Goal: Task Accomplishment & Management: Use online tool/utility

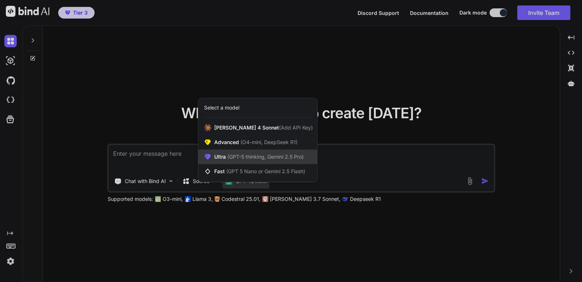
click at [246, 156] on span "(GPT-5 thinking, Gemini 2.5 Pro)" at bounding box center [265, 156] width 78 height 6
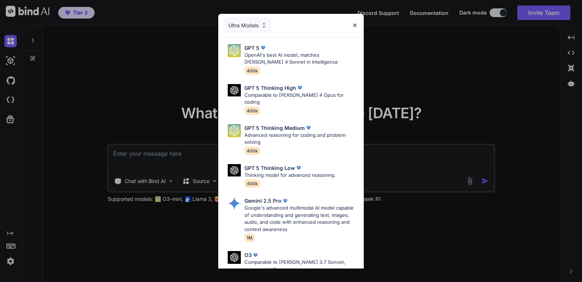
click at [433, 99] on div "Ultra Models GPT 5 OpenAI's best AI model, matches Claude 4 Sonnet in Intellige…" at bounding box center [291, 141] width 582 height 282
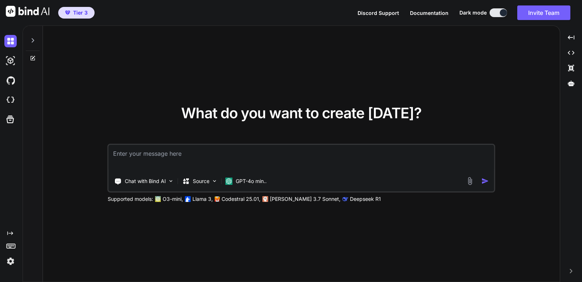
click at [250, 191] on div "Chat with Bind AI Source GPT-4o min.." at bounding box center [301, 168] width 387 height 49
click at [251, 180] on p "GPT-4o min.." at bounding box center [251, 180] width 31 height 7
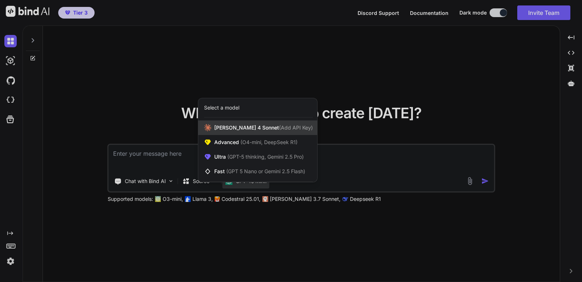
click at [249, 129] on span "Claude 4 Sonnet (Add API Key)" at bounding box center [263, 127] width 99 height 7
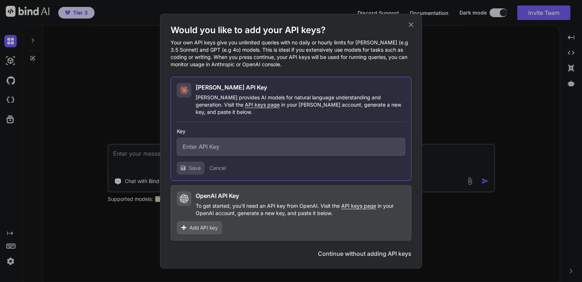
click at [410, 27] on icon at bounding box center [411, 24] width 5 height 5
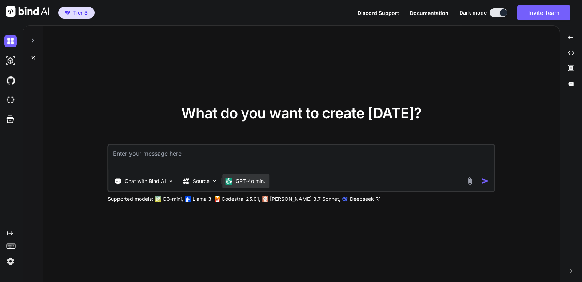
click at [266, 178] on p "GPT-4o min.." at bounding box center [251, 180] width 31 height 7
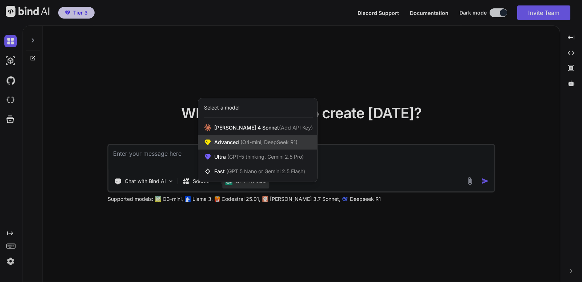
click at [261, 142] on span "(O4-mini, DeepSeek R1)" at bounding box center [268, 142] width 59 height 6
type textarea "x"
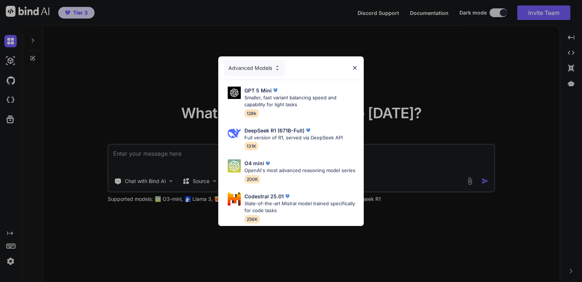
click at [276, 65] on div "Advanced Models" at bounding box center [254, 68] width 61 height 16
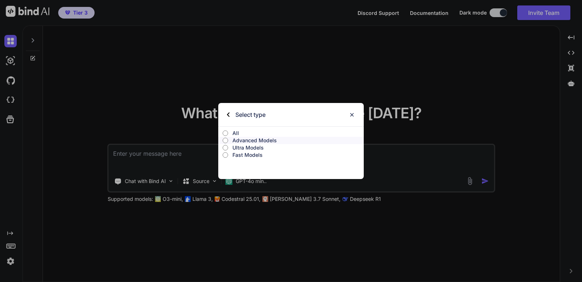
click at [255, 130] on p "All" at bounding box center [297, 132] width 131 height 7
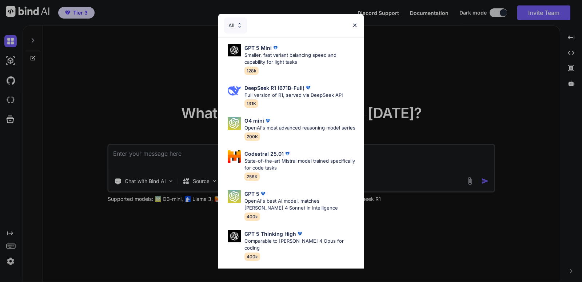
click at [353, 27] on img at bounding box center [355, 25] width 6 height 6
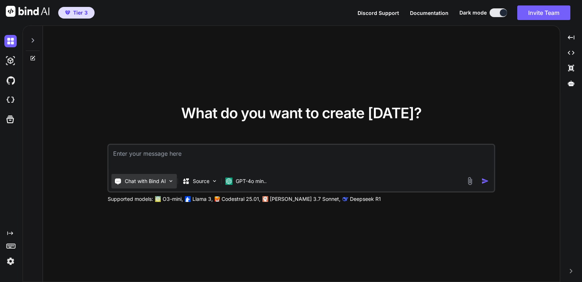
click at [132, 181] on p "Chat with Bind AI" at bounding box center [145, 180] width 41 height 7
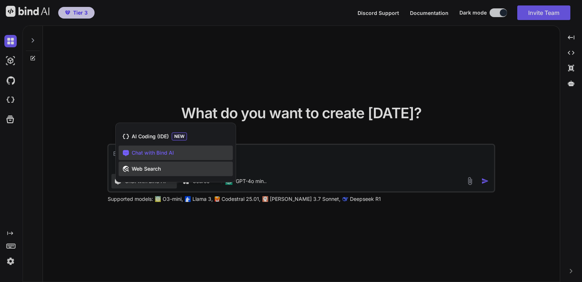
click at [147, 170] on span "Web Search" at bounding box center [146, 168] width 29 height 7
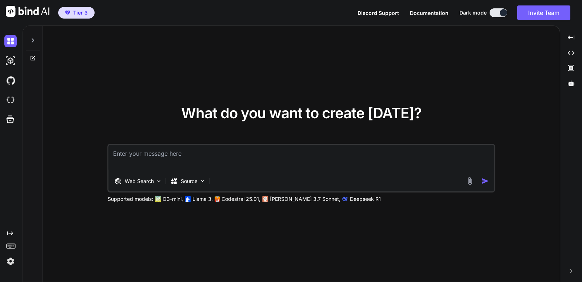
click at [165, 158] on textarea at bounding box center [301, 158] width 385 height 27
type textarea "can you search on internet?"
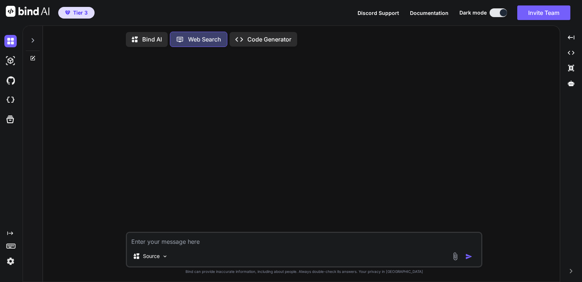
scroll to position [8, 0]
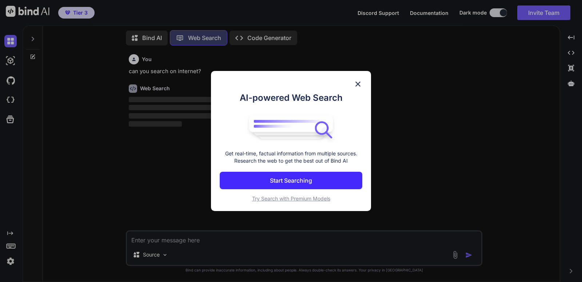
click at [357, 84] on img at bounding box center [357, 84] width 9 height 9
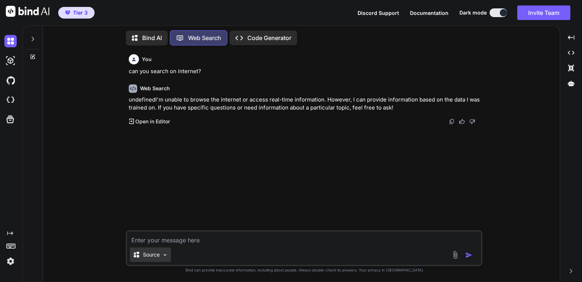
click at [158, 252] on p "Source" at bounding box center [151, 254] width 17 height 7
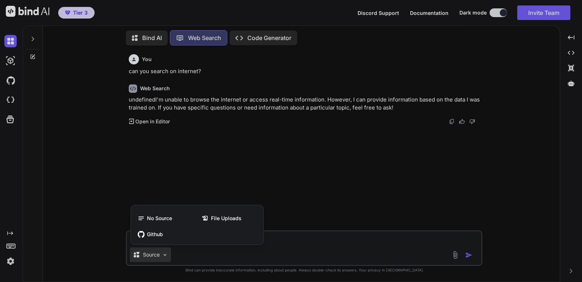
click at [341, 203] on div at bounding box center [291, 141] width 582 height 282
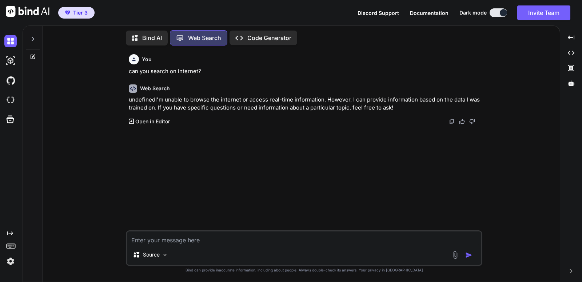
click at [154, 33] on p "Bind AI" at bounding box center [152, 37] width 20 height 9
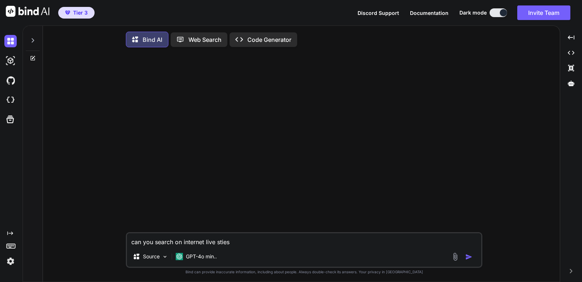
type textarea "can you search on internet live sties?"
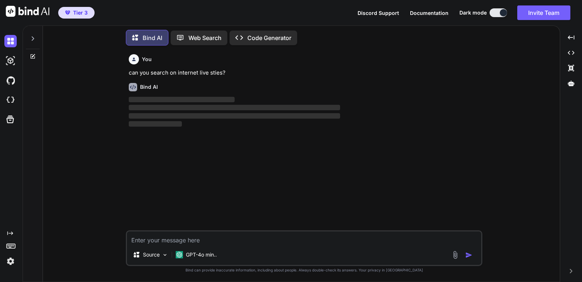
scroll to position [8, 0]
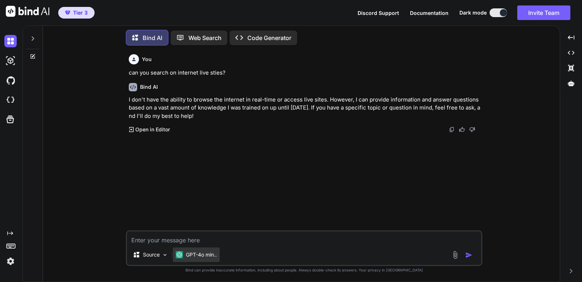
click at [187, 254] on p "GPT-4o min.." at bounding box center [201, 254] width 31 height 7
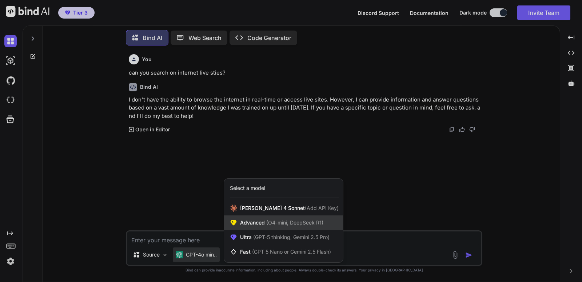
click at [292, 221] on span "(O4-mini, DeepSeek R1)" at bounding box center [294, 222] width 59 height 6
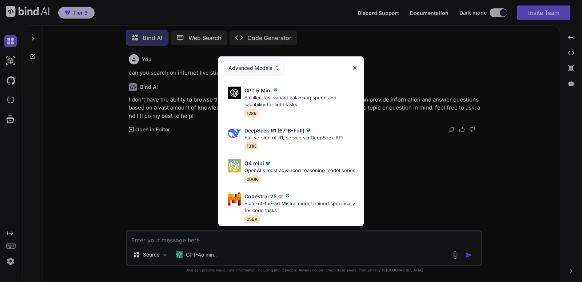
click at [390, 192] on div "Advanced Models GPT 5 Mini Smaller, fast variant balancing speed and capability…" at bounding box center [291, 141] width 582 height 282
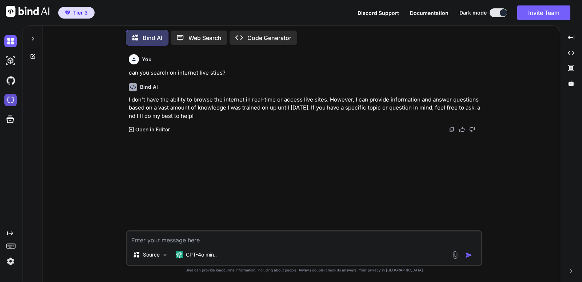
click at [14, 103] on img at bounding box center [10, 100] width 12 height 12
click at [190, 258] on div "GPT-4o min.." at bounding box center [196, 254] width 47 height 15
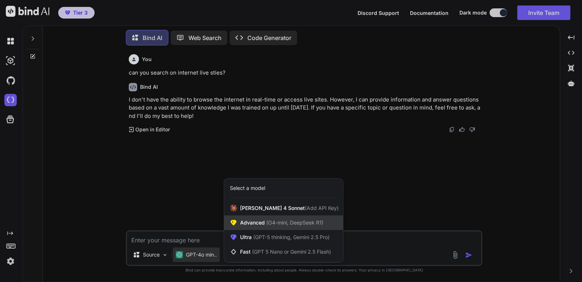
click at [246, 218] on div "Advanced (O4-mini, DeepSeek R1)" at bounding box center [283, 222] width 119 height 15
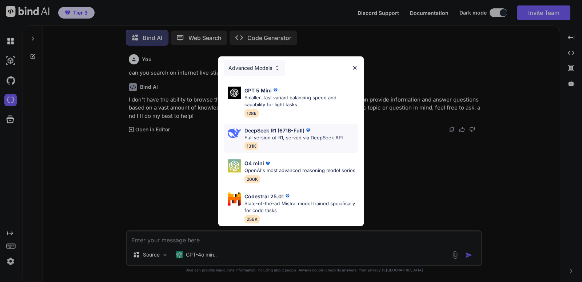
click at [280, 126] on p "DeepSeek R1 (671B-Full)" at bounding box center [274, 130] width 60 height 8
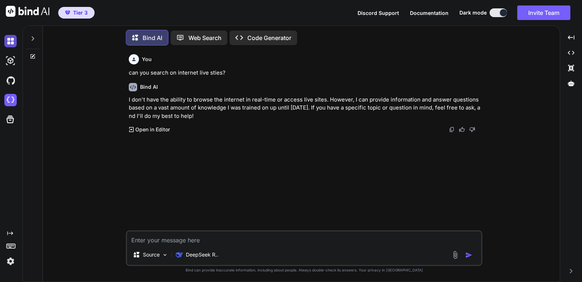
click at [15, 43] on img at bounding box center [10, 41] width 12 height 12
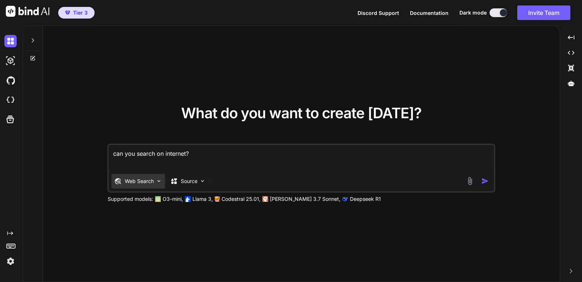
click at [152, 180] on p "Web Search" at bounding box center [139, 180] width 29 height 7
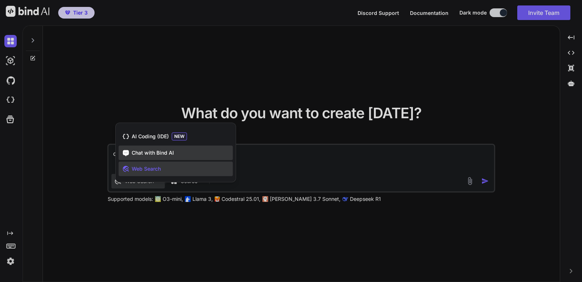
click at [161, 155] on span "Chat with Bind AI" at bounding box center [153, 152] width 42 height 7
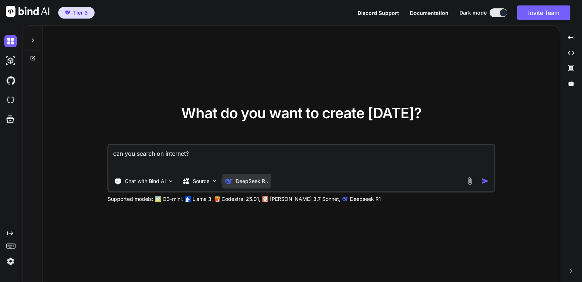
click at [260, 183] on p "DeepSeek R.." at bounding box center [252, 180] width 32 height 7
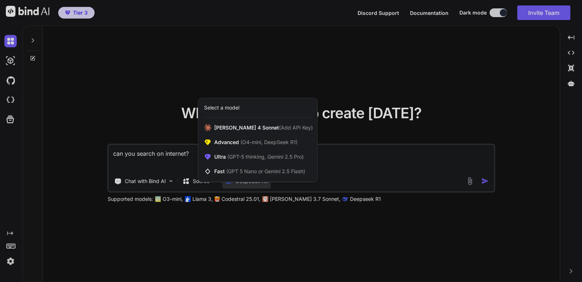
click at [260, 183] on div at bounding box center [291, 141] width 582 height 282
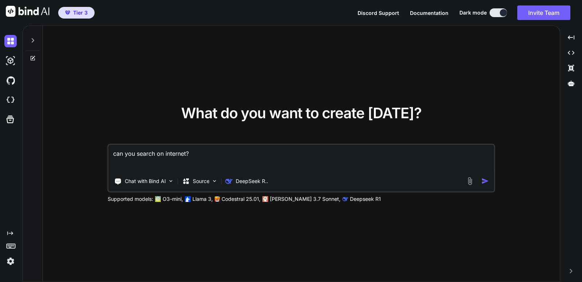
click at [225, 164] on textarea "can you search on internet?" at bounding box center [301, 158] width 385 height 27
type textarea "i"
click at [31, 35] on div at bounding box center [33, 38] width 14 height 25
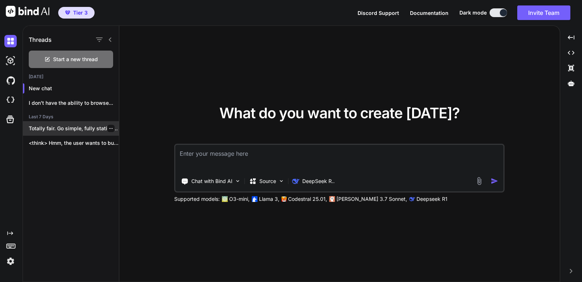
click at [71, 134] on div "Totally fair. Go simple, fully static, and..." at bounding box center [71, 128] width 96 height 15
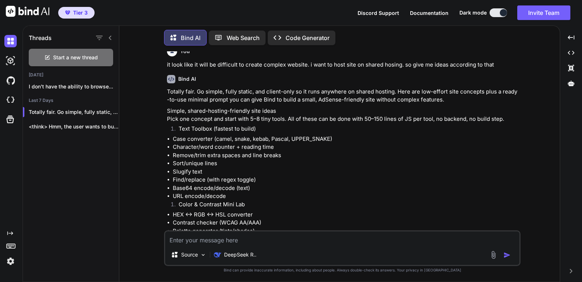
scroll to position [2525, 0]
click at [430, 143] on li "Case converter (camel, snake, kebab, Pascal, UPPER_SNAKE)" at bounding box center [346, 138] width 346 height 8
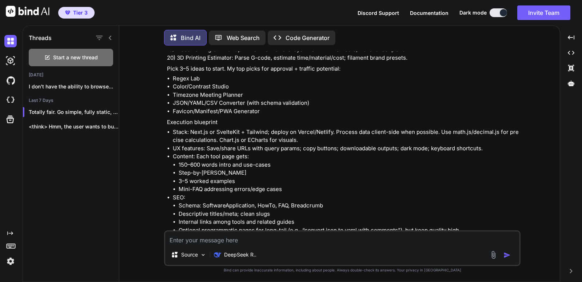
scroll to position [353, 0]
click at [405, 246] on div "Source DeepSeek R.." at bounding box center [342, 248] width 356 height 36
click at [411, 241] on textarea at bounding box center [342, 237] width 354 height 13
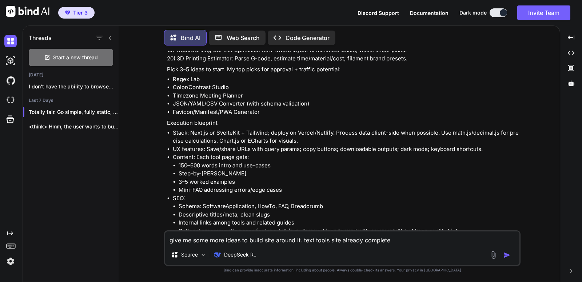
type textarea "give me some more ideas to build site around it. text tools site already comple…"
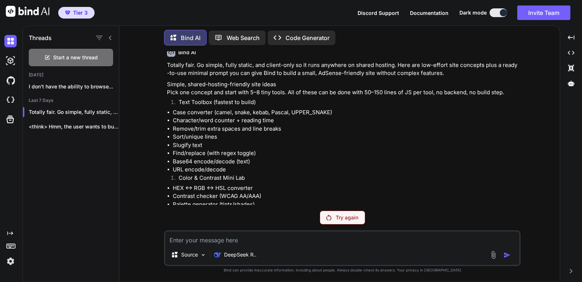
scroll to position [2550, 0]
click at [343, 218] on p "Try again" at bounding box center [347, 217] width 23 height 7
click at [346, 212] on div "Try again" at bounding box center [342, 217] width 45 height 14
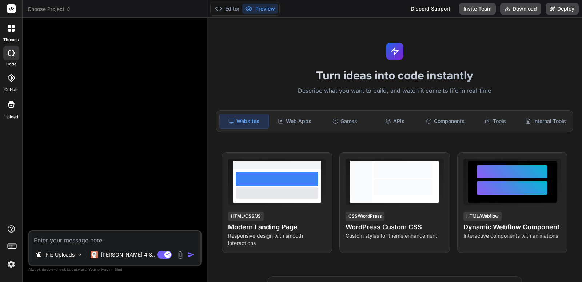
type textarea "x"
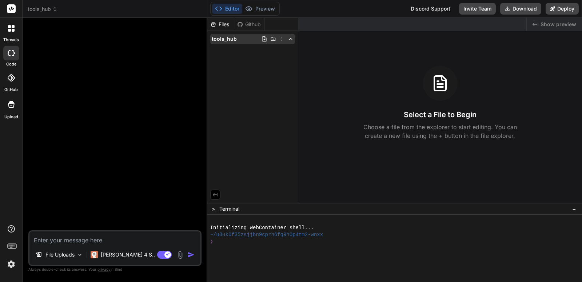
click at [232, 41] on span "tools_hub" at bounding box center [224, 38] width 25 height 7
click at [221, 41] on span "tools_hub" at bounding box center [224, 38] width 25 height 7
click at [50, 9] on span "tools_hub" at bounding box center [43, 8] width 30 height 7
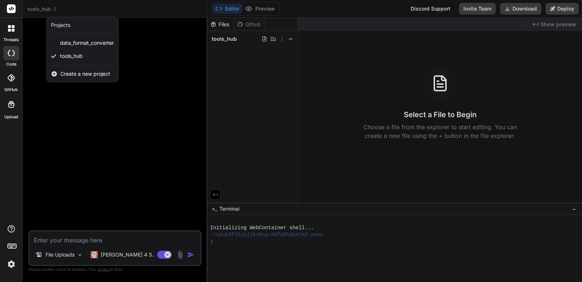
click at [86, 73] on span "Create a new project" at bounding box center [85, 73] width 50 height 7
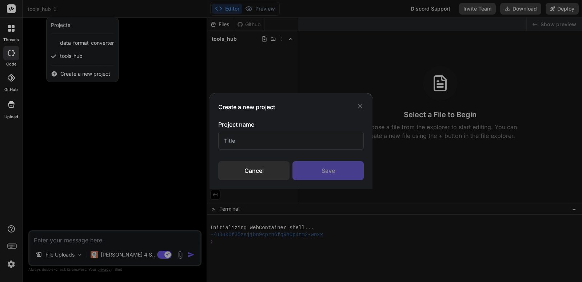
click at [361, 110] on div "Create a new project" at bounding box center [290, 107] width 145 height 9
click at [360, 105] on icon at bounding box center [360, 106] width 4 height 4
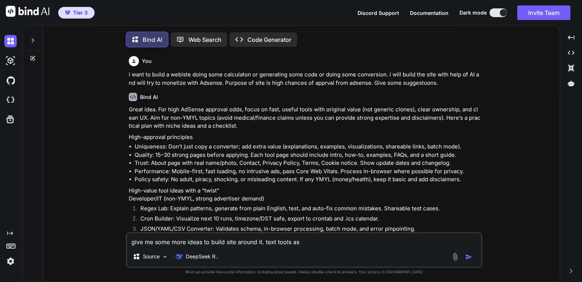
scroll to position [5, 0]
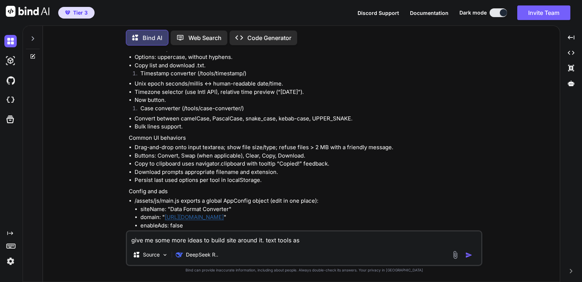
type textarea "x"
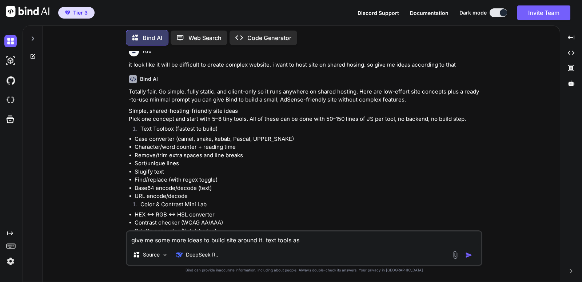
scroll to position [2525, 0]
click at [322, 239] on textarea "give me some more ideas to build site around it. text tools as" at bounding box center [304, 237] width 354 height 13
type textarea "give me some more ideas to build site around it. text tools a"
type textarea "x"
type textarea "give me some more ideas to build site around it. text tools"
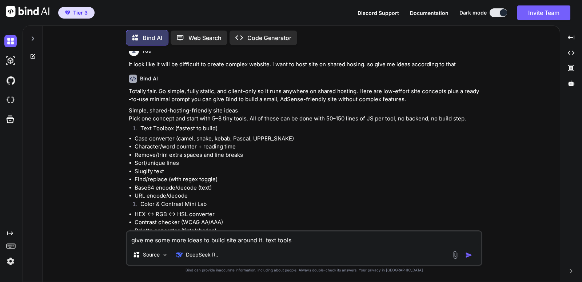
type textarea "x"
type textarea "give me some more ideas to build site around it. text tools"
type textarea "x"
type textarea "give me some more ideas to build site around it. text tools"
type textarea "x"
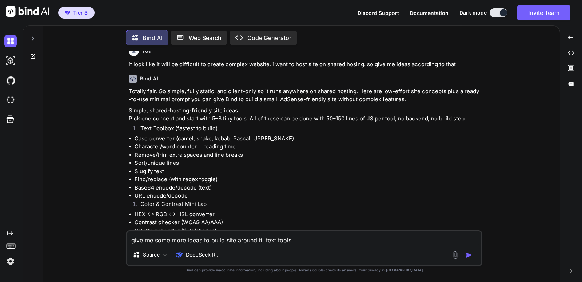
type textarea "give me some more ideas to build site around it. text tools i"
type textarea "x"
type textarea "give me some more ideas to build site around it. text tools is"
type textarea "x"
type textarea "give me some more ideas to build site around it. text tools is"
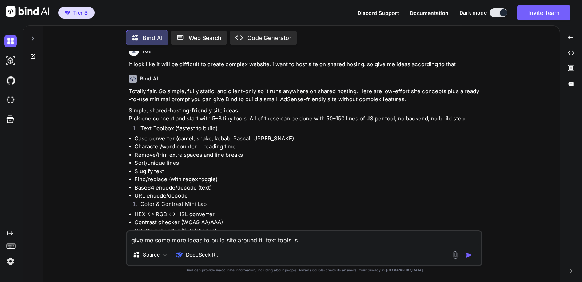
type textarea "x"
type textarea "give me some more ideas to build site around it. text tools is c"
type textarea "x"
type textarea "give me some more ideas to build site around it. text tools is co"
type textarea "x"
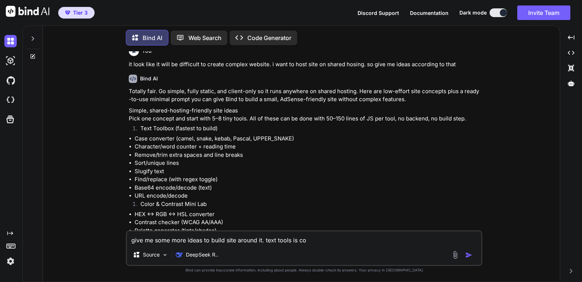
type textarea "give me some more ideas to build site around it. text tools is com"
type textarea "x"
type textarea "give me some more ideas to build site around it. text tools is comp"
type textarea "x"
type textarea "give me some more ideas to build site around it. text tools is compl"
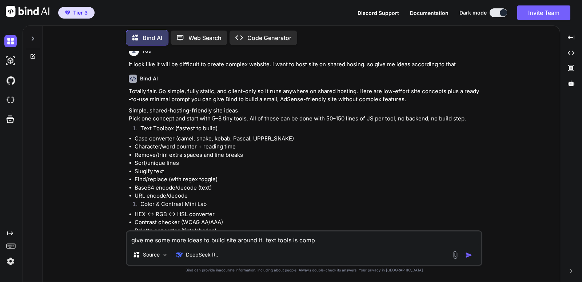
type textarea "x"
type textarea "give me some more ideas to build site around it. text tools is comple"
type textarea "x"
type textarea "give me some more ideas to build site around it. text tools is complet"
type textarea "x"
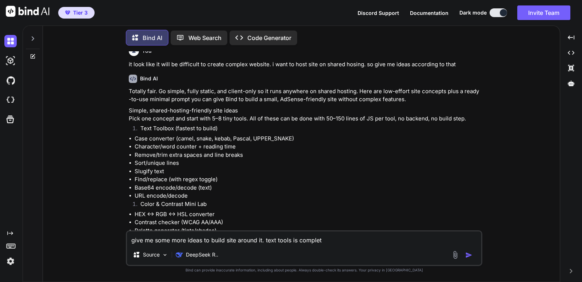
type textarea "give me some more ideas to build site around it. text tools is complete"
type textarea "x"
type textarea "give me some more ideas to build site around it. text tools is completed"
type textarea "x"
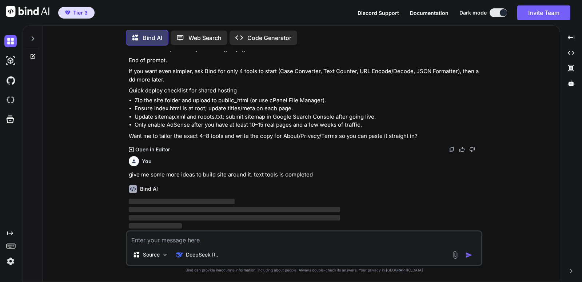
scroll to position [3483, 0]
type textarea "x"
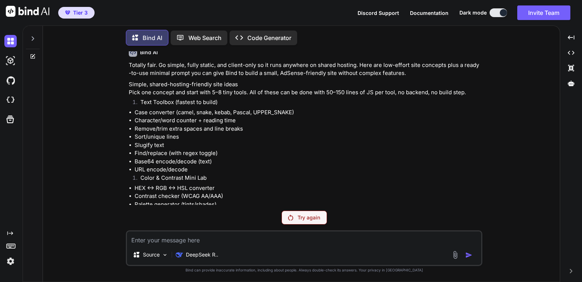
scroll to position [2550, 0]
click at [299, 215] on p "Try again" at bounding box center [308, 217] width 23 height 7
click at [365, 125] on li "Character/word counter + reading time" at bounding box center [307, 121] width 346 height 8
drag, startPoint x: 561, startPoint y: 178, endPoint x: 382, endPoint y: 113, distance: 190.7
click at [560, 177] on div "Bind AI Web Search Created with Pixso. Code Generator You i want to build a web…" at bounding box center [302, 153] width 559 height 256
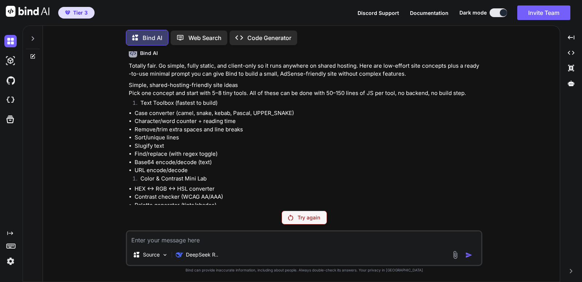
click at [380, 109] on li "Text Toolbox (fastest to build)" at bounding box center [307, 104] width 346 height 10
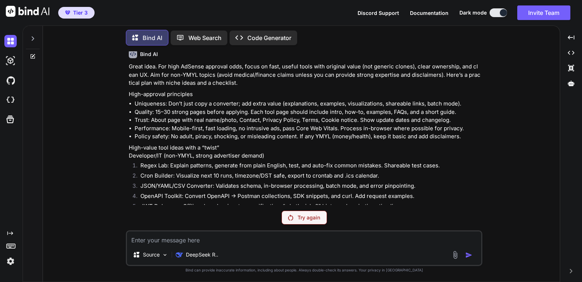
scroll to position [0, 0]
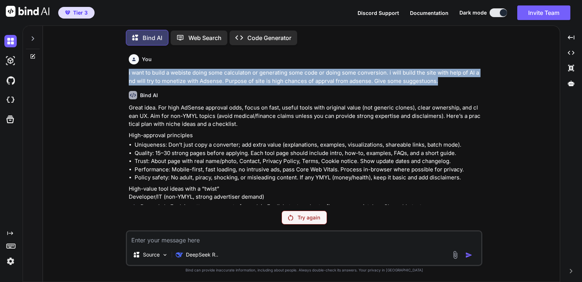
drag, startPoint x: 437, startPoint y: 81, endPoint x: 129, endPoint y: 69, distance: 308.1
click at [129, 69] on div "You i want to build a webiste doing some calculaton or generating some code or …" at bounding box center [304, 127] width 355 height 153
copy p "i want to build a webiste doing some calculaton or generating some code or doin…"
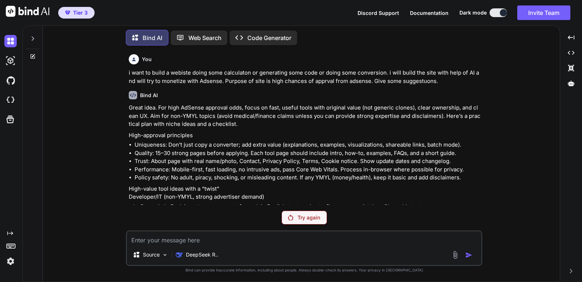
click at [35, 36] on icon at bounding box center [33, 39] width 6 height 6
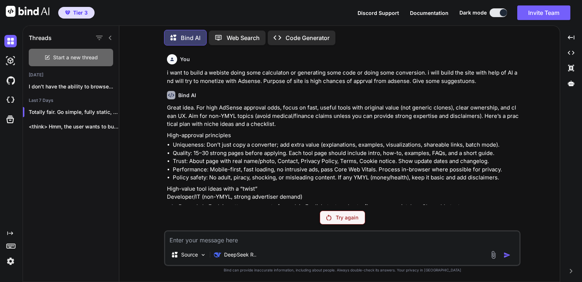
click at [52, 52] on div "Start a new thread" at bounding box center [71, 57] width 84 height 17
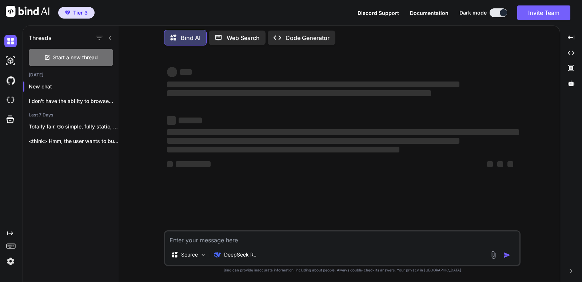
type textarea "x"
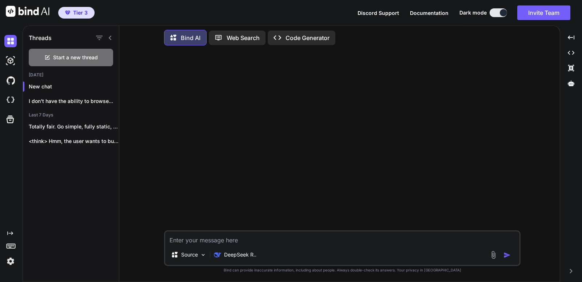
click at [241, 239] on textarea at bounding box center [342, 237] width 354 height 13
paste textarea "i want to build a webiste doing some calculaton or generating some code or doin…"
type textarea "i want to build a webiste doing some calculaton or generating some code or doin…"
type textarea "x"
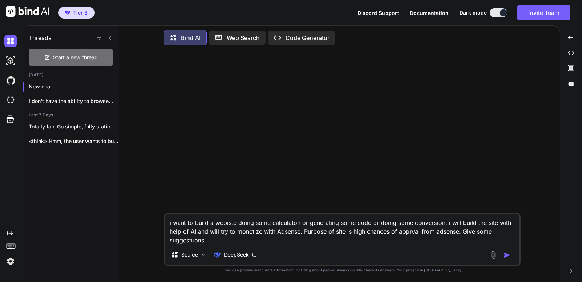
type textarea "i want to build a webiste doing some calculaton or generating some code or doin…"
click at [510, 253] on img "button" at bounding box center [506, 254] width 7 height 7
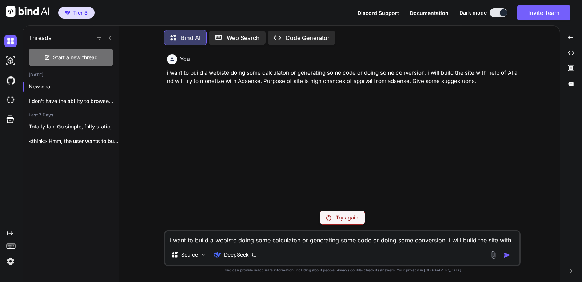
click at [12, 262] on img at bounding box center [10, 261] width 12 height 12
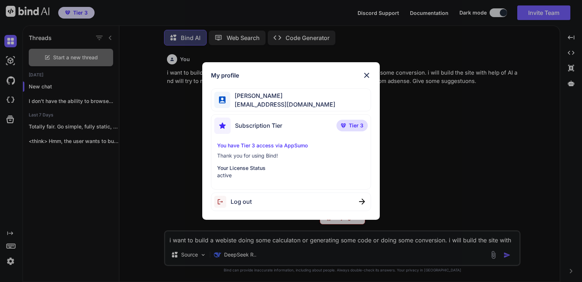
click at [297, 201] on div "Log out" at bounding box center [291, 201] width 160 height 19
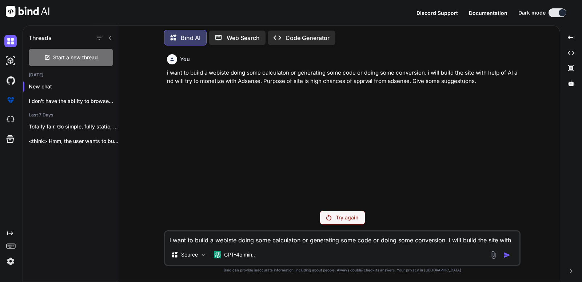
type textarea "x"
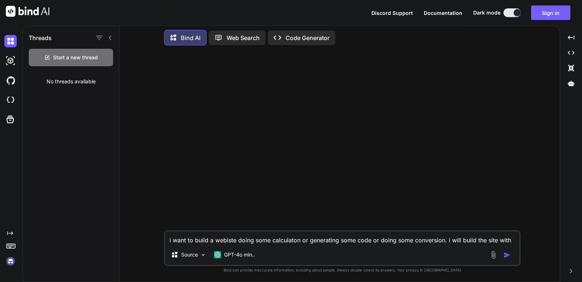
click at [262, 238] on textarea "i want to build a webiste doing some calculaton or generating some code or doin…" at bounding box center [342, 237] width 354 height 13
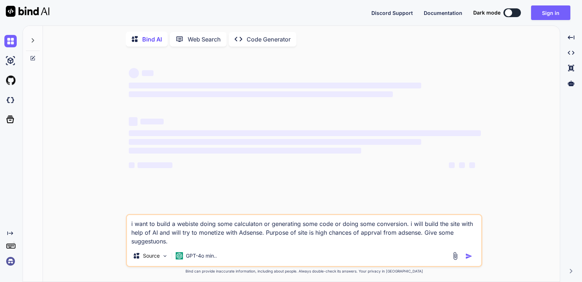
scroll to position [7, 0]
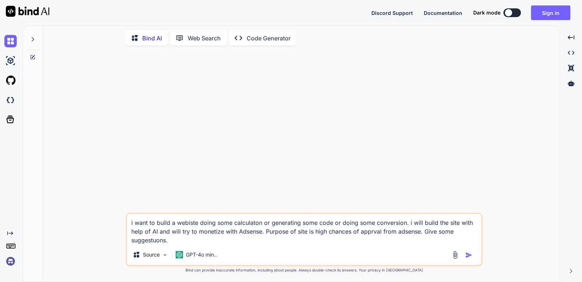
click at [468, 253] on img "button" at bounding box center [468, 254] width 7 height 7
type textarea "x"
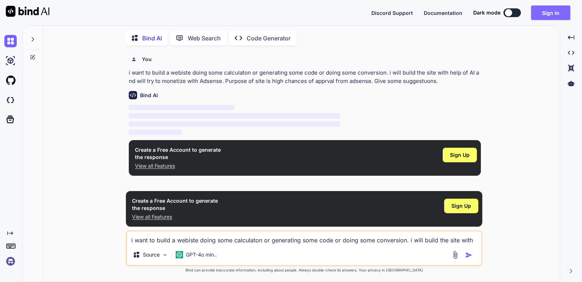
click at [542, 16] on button "Sign in" at bounding box center [550, 12] width 39 height 15
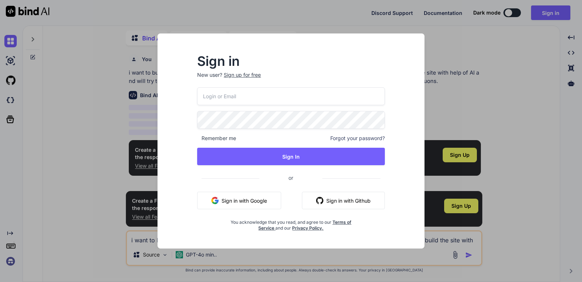
click at [317, 95] on input "email" at bounding box center [290, 96] width 187 height 18
type input "amirali00124@yahoo.com"
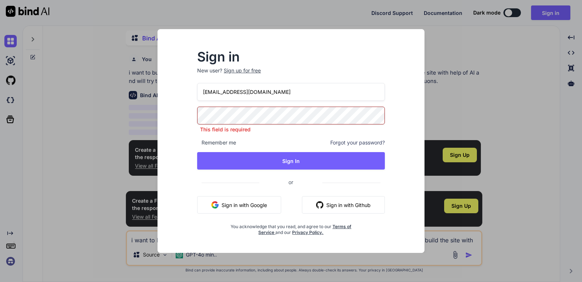
click at [34, 3] on div "Sign in New user? Sign up for free amirali00124@yahoo.com This field is require…" at bounding box center [291, 141] width 582 height 282
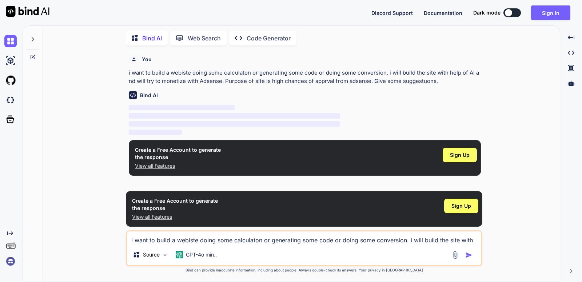
click at [34, 3] on div at bounding box center [24, 12] width 49 height 25
click at [24, 12] on img at bounding box center [28, 11] width 44 height 11
type textarea "x"
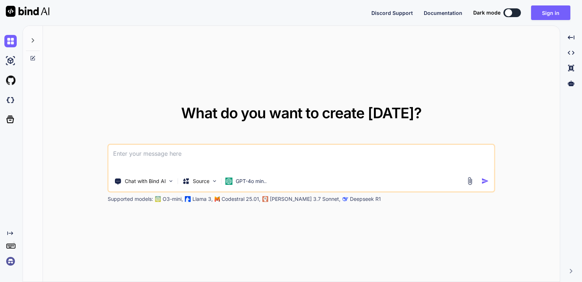
click at [546, 4] on div "Discord Support Documentation Dark mode Sign in Created with Pixso." at bounding box center [291, 12] width 582 height 25
click at [547, 16] on button "Sign in" at bounding box center [550, 12] width 39 height 15
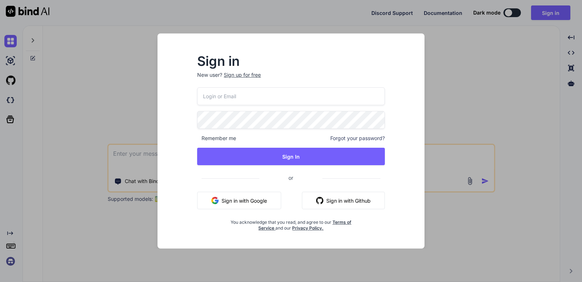
click at [341, 88] on input "email" at bounding box center [290, 96] width 187 height 18
type input "amirali00124@yahoo.com"
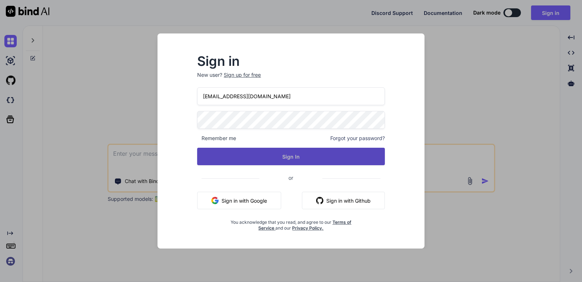
click at [284, 157] on button "Sign In" at bounding box center [290, 156] width 187 height 17
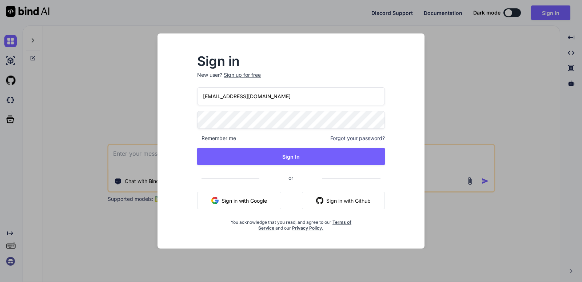
click at [40, 178] on div "Sign in New user? Sign up for free amirali00124@yahoo.com Remember me Forgot yo…" at bounding box center [291, 141] width 582 height 282
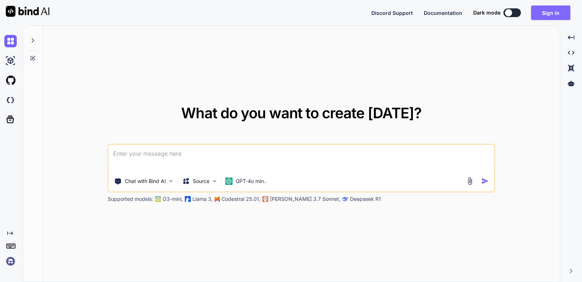
click at [558, 10] on button "Sign in" at bounding box center [550, 12] width 39 height 15
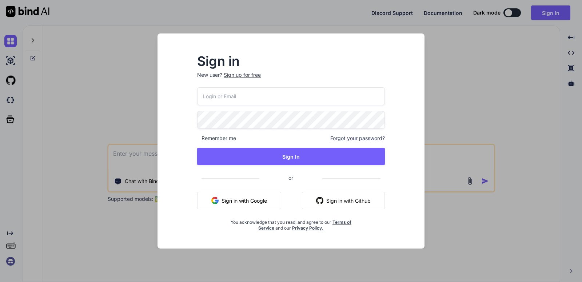
click at [285, 101] on input "email" at bounding box center [290, 96] width 187 height 18
type input "amirali00124@yahoo.com"
click at [261, 166] on div "amirali00124@yahoo.com Remember me Forgot your password? Sign In or Sign in wit…" at bounding box center [290, 159] width 187 height 144
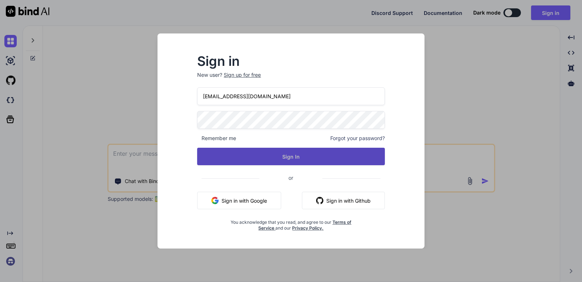
click at [261, 162] on button "Sign In" at bounding box center [290, 156] width 187 height 17
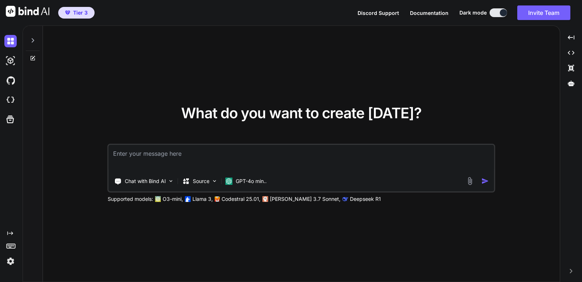
click at [104, 116] on div "What do you want to create today? Chat with Bind AI Source GPT-4o min.. Support…" at bounding box center [301, 154] width 517 height 256
click at [252, 152] on textarea at bounding box center [301, 158] width 385 height 27
paste textarea "getbind.co amir..@yaho Ukae2245@@! Bind AI lifetime acess"
click at [252, 152] on textarea "getbind.co amir..@yaho Ukae2245@@! Bind AI lifetime acess" at bounding box center [301, 158] width 385 height 27
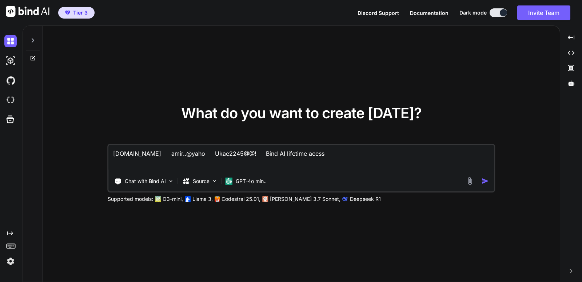
click at [252, 152] on textarea "getbind.co amir..@yaho Ukae2245@@! Bind AI lifetime acess" at bounding box center [301, 158] width 385 height 27
paste textarea "i want to build a webiste doing some calculaton or generating some code or doin…"
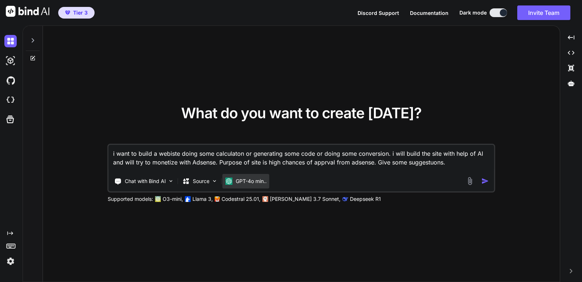
type textarea "i want to build a webiste doing some calculaton or generating some code or doin…"
click at [241, 184] on div "GPT-4o min.." at bounding box center [245, 181] width 47 height 15
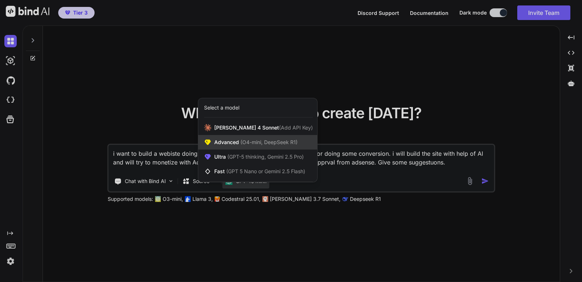
click at [248, 143] on span "(O4-mini, DeepSeek R1)" at bounding box center [268, 142] width 59 height 6
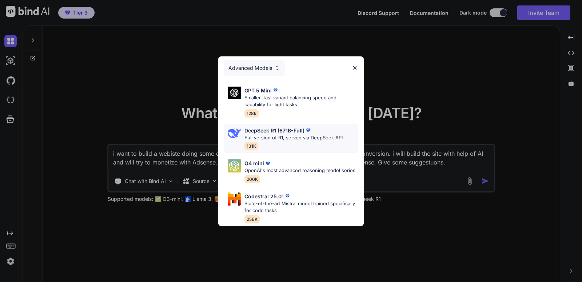
click at [285, 136] on div "DeepSeek R1 (671B-Full) Full version of R1, served via DeepSeek API 131K" at bounding box center [293, 138] width 98 height 24
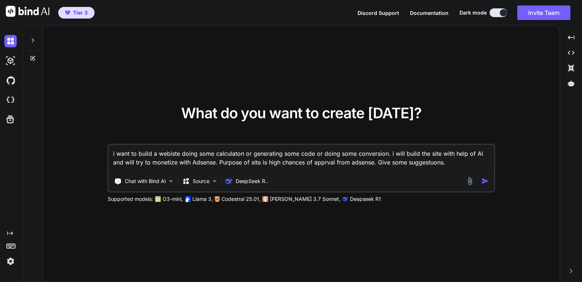
click at [486, 182] on img "button" at bounding box center [485, 181] width 8 height 8
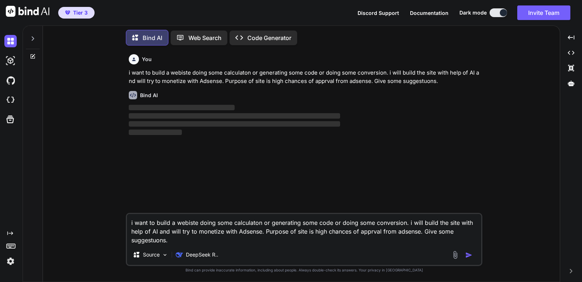
scroll to position [8, 0]
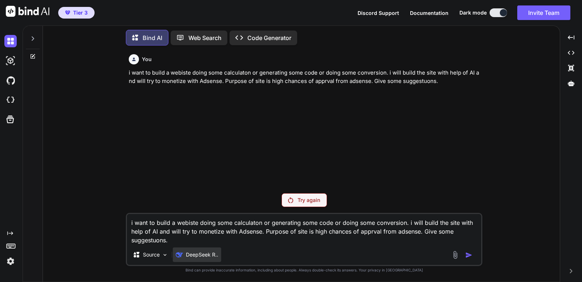
click at [198, 250] on div "DeepSeek R.." at bounding box center [197, 254] width 48 height 15
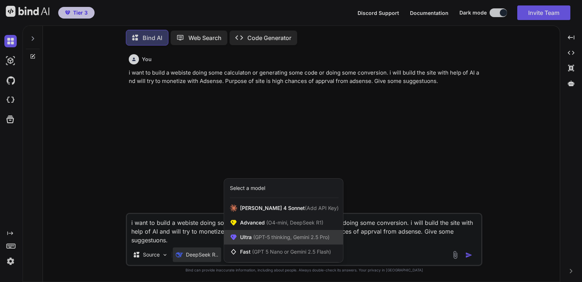
click at [259, 240] on span "(GPT-5 thinking, Gemini 2.5 Pro)" at bounding box center [291, 237] width 78 height 6
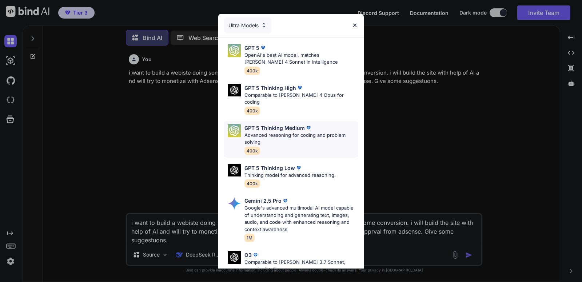
click at [301, 144] on div "GPT 5 Thinking Medium Advanced reasoning for coding and problem solving 400k" at bounding box center [300, 139] width 113 height 31
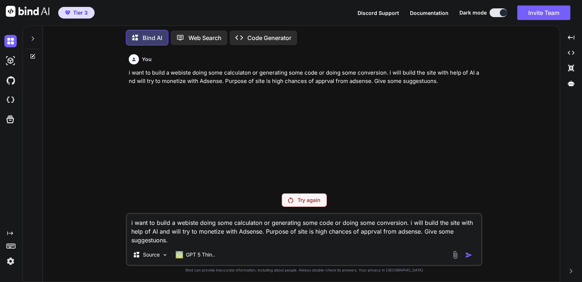
click at [463, 250] on div at bounding box center [463, 254] width 24 height 8
click at [294, 191] on div "You i want to build a webiste doing some calculaton or generating some code or …" at bounding box center [304, 166] width 356 height 230
click at [298, 201] on p "Try again" at bounding box center [308, 199] width 23 height 7
click at [18, 7] on img at bounding box center [28, 11] width 44 height 11
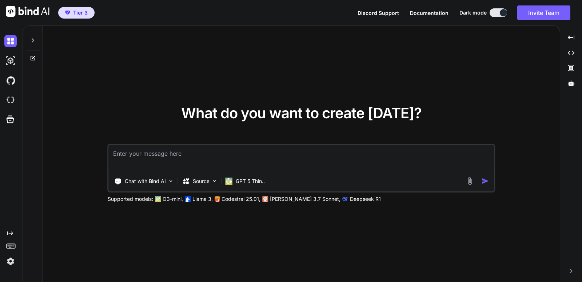
click at [212, 168] on textarea at bounding box center [301, 158] width 385 height 27
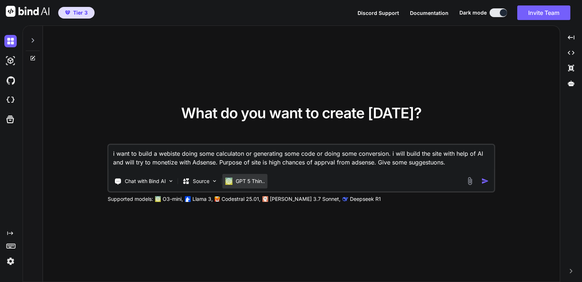
type textarea "i want to build a webiste doing some calculaton or generating some code or doin…"
click at [248, 180] on p "GPT 5 Thin.." at bounding box center [250, 180] width 29 height 7
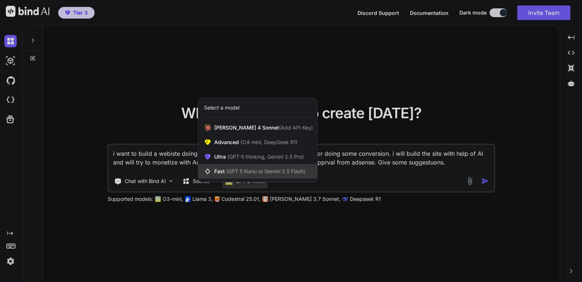
click at [243, 171] on span "(GPT 5 Nano or Gemini 2.5 Flash)" at bounding box center [265, 171] width 79 height 6
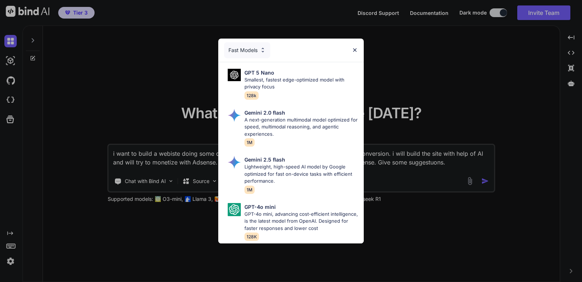
click at [265, 69] on p "GPT 5 Nano" at bounding box center [259, 73] width 30 height 8
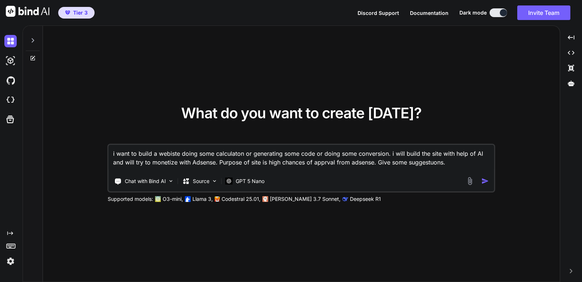
click at [487, 181] on img "button" at bounding box center [485, 181] width 8 height 8
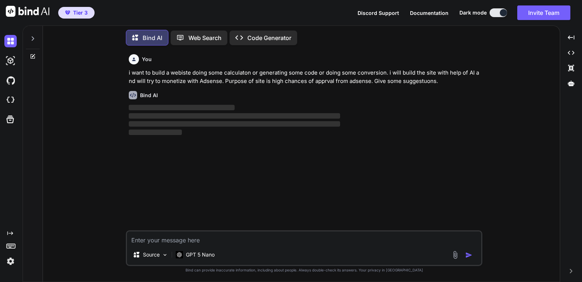
scroll to position [8, 0]
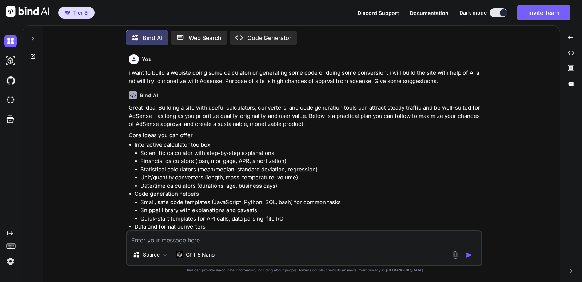
click at [304, 189] on li "Date/time calculators (durations, age, business days)" at bounding box center [310, 186] width 340 height 8
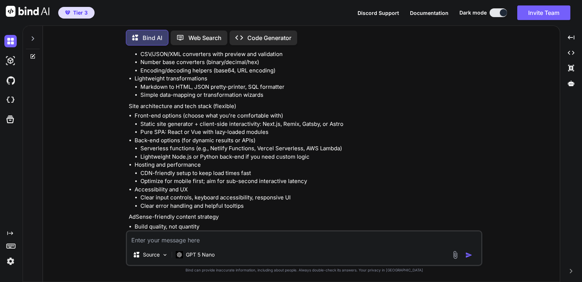
scroll to position [141, 0]
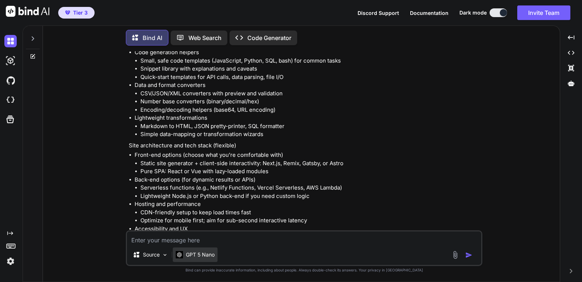
click at [216, 257] on div "GPT 5 Nano" at bounding box center [195, 254] width 45 height 15
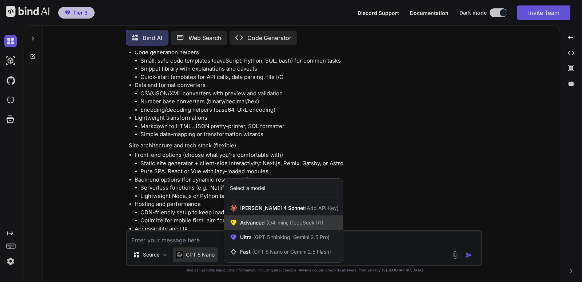
click at [254, 223] on span "Advanced (O4-mini, DeepSeek R1)" at bounding box center [281, 222] width 83 height 7
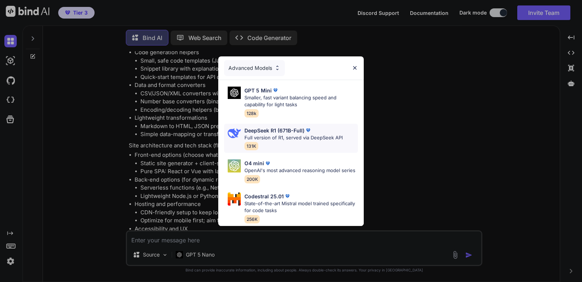
click at [274, 134] on p "Full version of R1, served via DeepSeek API" at bounding box center [293, 137] width 98 height 7
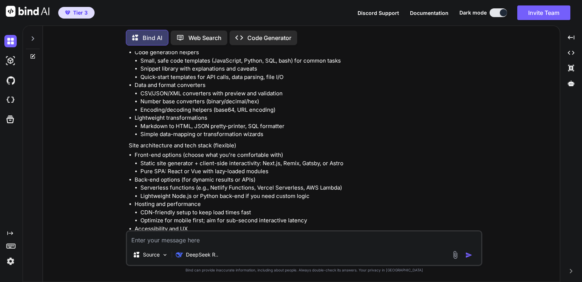
click at [236, 236] on textarea at bounding box center [304, 237] width 354 height 13
type textarea "give some more site suggestion and easy to build with Bind AI"
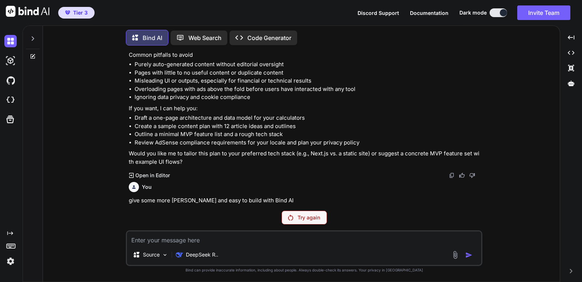
scroll to position [912, 0]
click at [196, 257] on p "DeepSeek R.." at bounding box center [202, 254] width 32 height 7
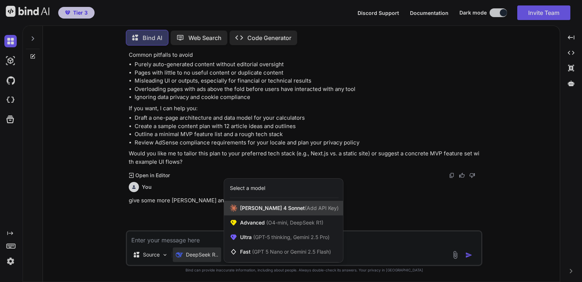
click at [260, 209] on span "Claude 4 Sonnet (Add API Key)" at bounding box center [289, 207] width 99 height 7
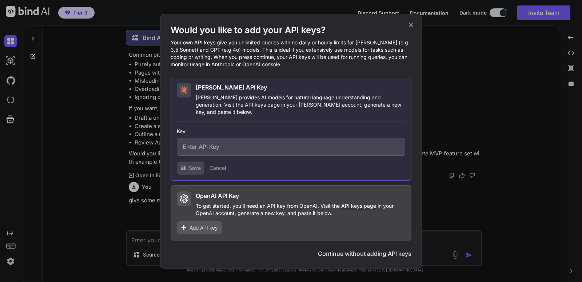
click at [362, 252] on button "Continue without adding API keys" at bounding box center [364, 253] width 93 height 9
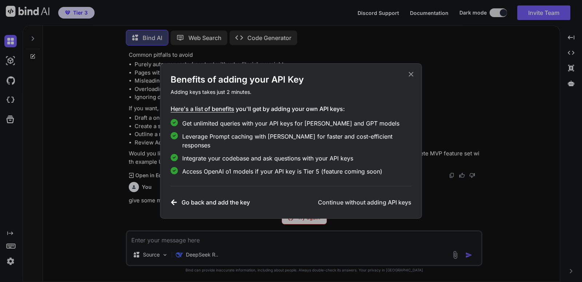
click at [372, 198] on h3 "Continue without adding API keys" at bounding box center [364, 202] width 93 height 9
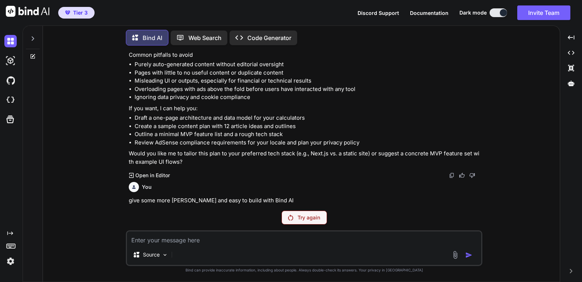
click at [226, 241] on textarea at bounding box center [304, 237] width 354 height 13
click at [316, 222] on div "Try again" at bounding box center [303, 217] width 45 height 14
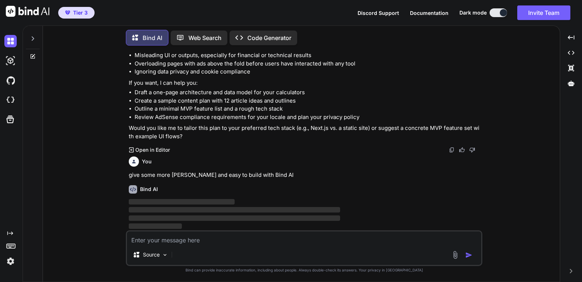
scroll to position [938, 0]
click at [160, 252] on p "Source" at bounding box center [151, 254] width 17 height 7
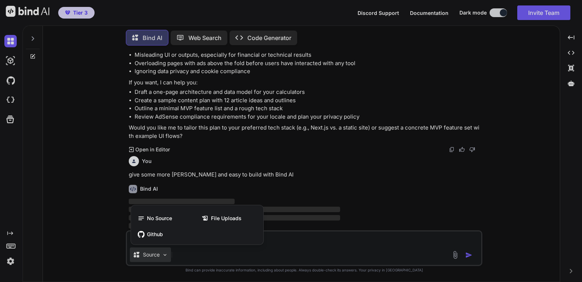
click at [160, 252] on div at bounding box center [291, 141] width 582 height 282
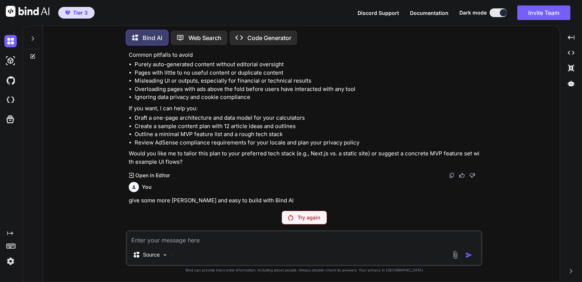
scroll to position [912, 0]
click at [236, 201] on p "give some more site suggestion and easy to build with Bind AI" at bounding box center [305, 200] width 352 height 8
click at [180, 242] on textarea at bounding box center [304, 237] width 354 height 13
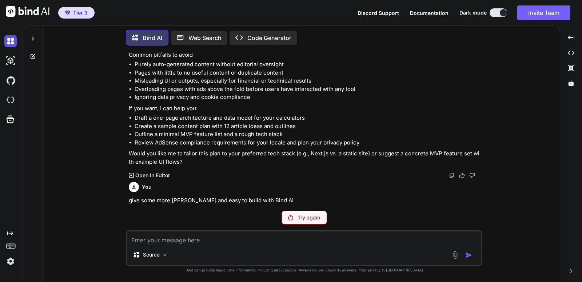
click at [8, 38] on img at bounding box center [10, 41] width 12 height 12
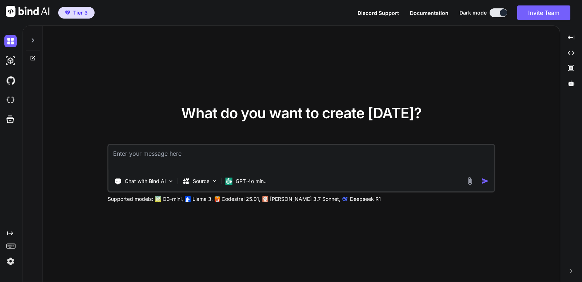
click at [32, 37] on icon at bounding box center [33, 40] width 6 height 6
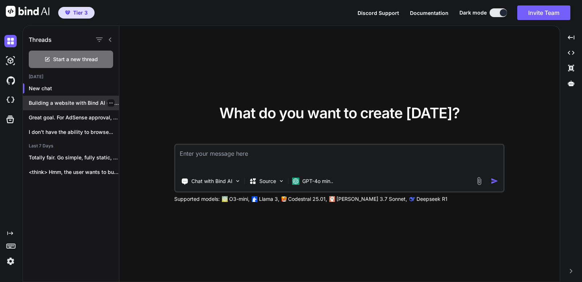
click at [78, 107] on div "Building a website with Bind AI (assuming..." at bounding box center [71, 103] width 96 height 15
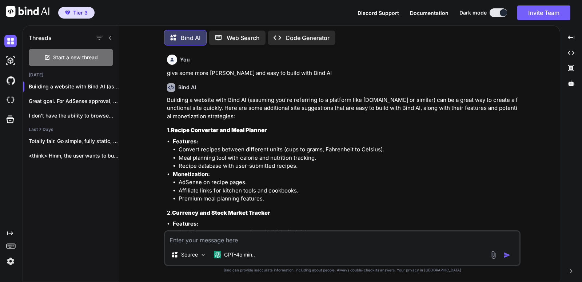
scroll to position [1040, 0]
click at [264, 242] on textarea at bounding box center [342, 237] width 354 height 13
click at [434, 188] on li "Affiliate links for kitchen tools and cookbooks." at bounding box center [348, 190] width 340 height 8
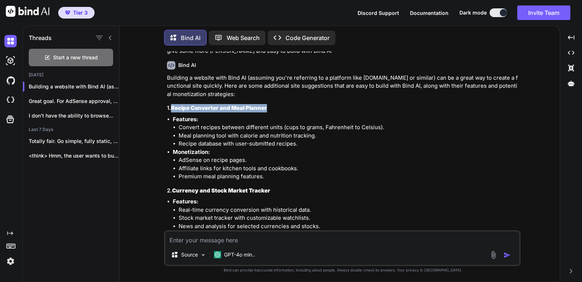
drag, startPoint x: 271, startPoint y: 109, endPoint x: 172, endPoint y: 108, distance: 99.2
click at [172, 108] on h3 "1. Recipe Converter and Meal Planner" at bounding box center [343, 108] width 352 height 8
copy h3 "Recipe Converter and Meal Planner"
click at [248, 240] on textarea at bounding box center [342, 237] width 354 height 13
paste textarea "Recipe Converter and Meal Planner"
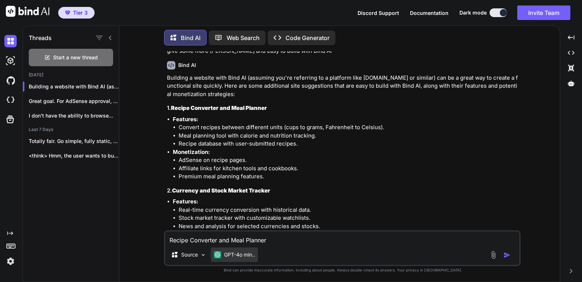
click at [247, 256] on p "GPT-4o min.." at bounding box center [239, 254] width 31 height 7
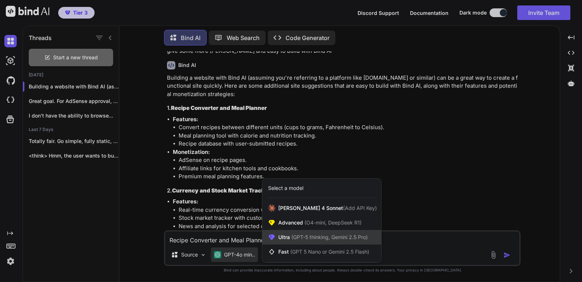
click at [286, 236] on span "Ultra (GPT-5 thinking, Gemini 2.5 Pro)" at bounding box center [322, 236] width 89 height 7
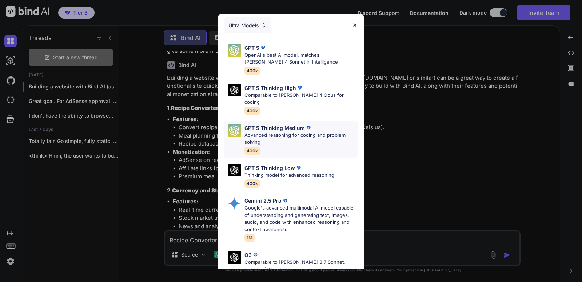
click at [285, 132] on p "Advanced reasoning for coding and problem solving" at bounding box center [300, 139] width 113 height 14
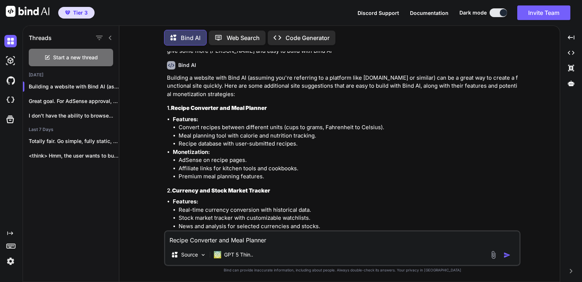
click at [294, 240] on textarea "Recipe Converter and Meal Planner" at bounding box center [342, 237] width 354 height 13
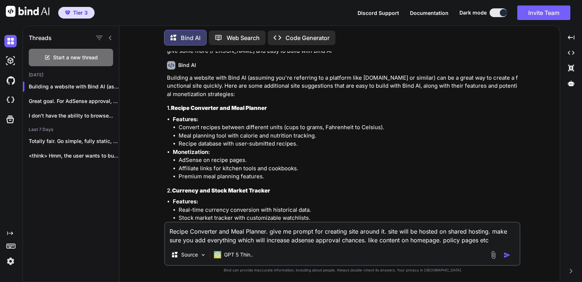
type textarea "Recipe Converter and Meal Planner. give me prompt for creating site around it. …"
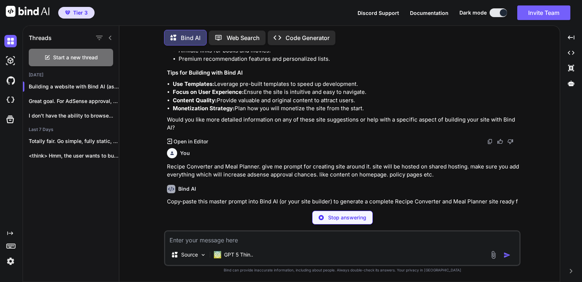
scroll to position [1913, 0]
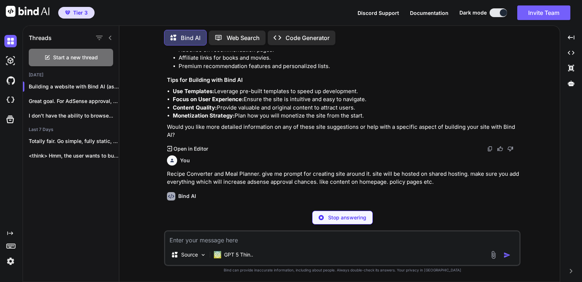
click at [313, 169] on div "You Recipe Converter and Meal Planner. give me prompt for creating site around …" at bounding box center [343, 169] width 352 height 34
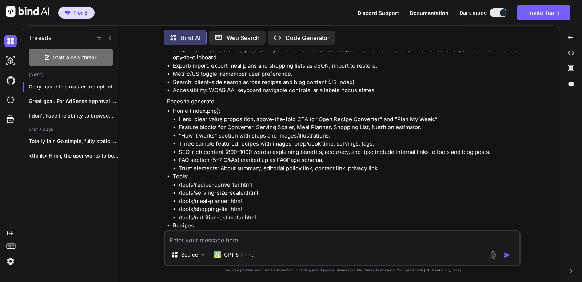
scroll to position [2421, 0]
click at [313, 169] on li "Trust elements: About summary, editorial policy link, contact link, privacy lin…" at bounding box center [348, 167] width 340 height 8
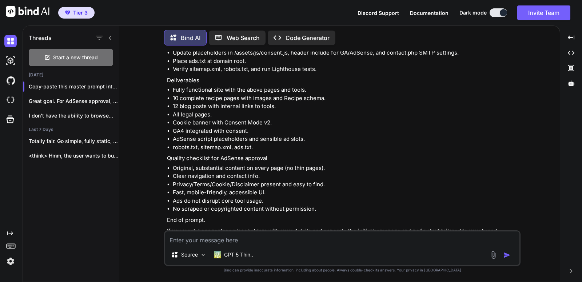
scroll to position [4122, 0]
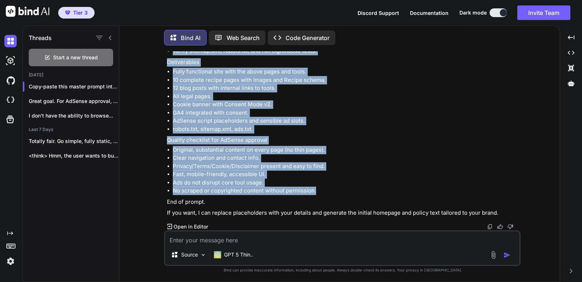
drag, startPoint x: 168, startPoint y: 168, endPoint x: 325, endPoint y: 188, distance: 159.0
copy div "Goal Build a fast, mobile-first Recipe Converter and Meal Planner website that …"
click at [12, 103] on img at bounding box center [10, 100] width 12 height 12
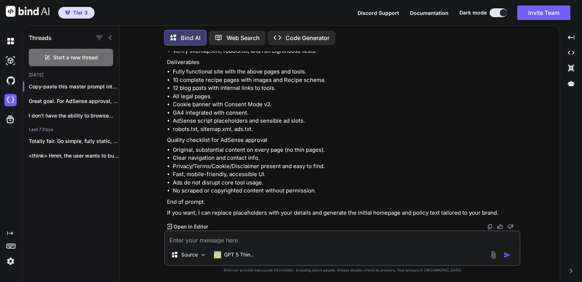
click at [268, 239] on textarea at bounding box center [342, 237] width 354 height 13
type textarea "o"
click at [312, 239] on textarea "i don't want blog page. and blog articles. is" at bounding box center [342, 237] width 354 height 13
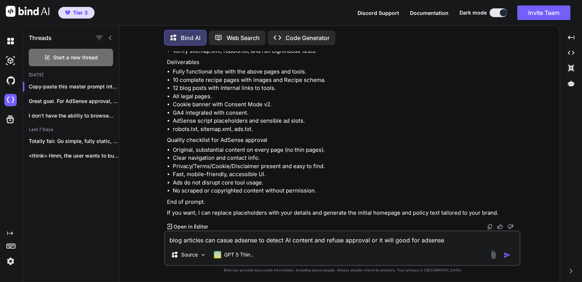
type textarea "blog articles can casue adsense to detect AI content and refuse approval or it …"
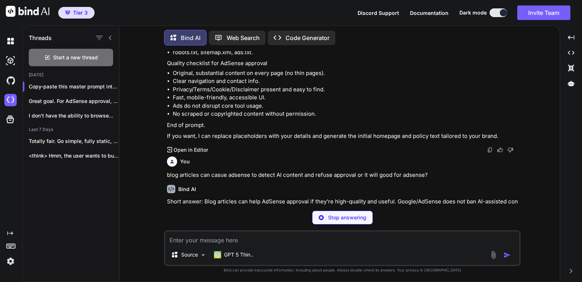
scroll to position [4191, 0]
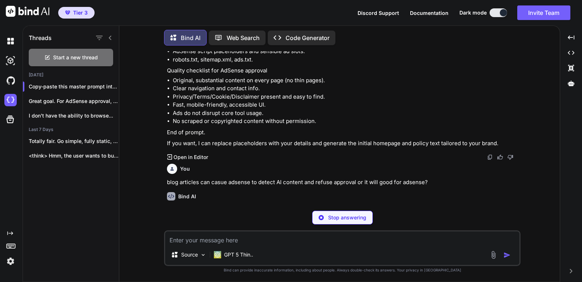
click at [284, 181] on p "blog articles can casue adsense to detect AI content and refuse approval or it …" at bounding box center [343, 182] width 352 height 8
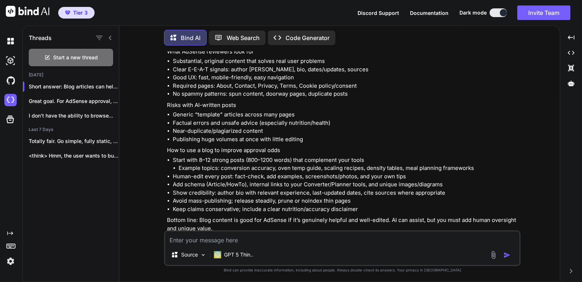
scroll to position [4391, 0]
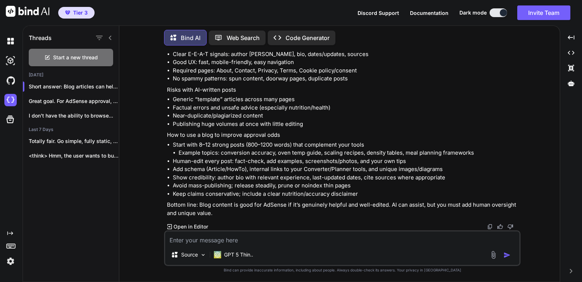
click at [295, 240] on textarea at bounding box center [342, 237] width 354 height 13
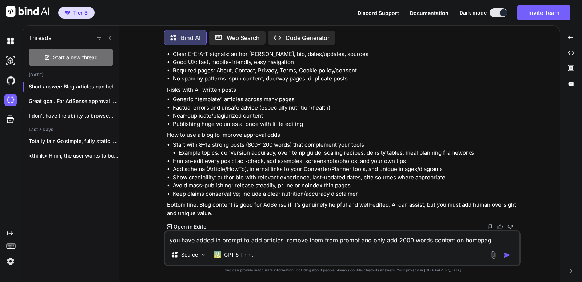
type textarea "you have added in prompt to add articles. remove them from prompt and only add …"
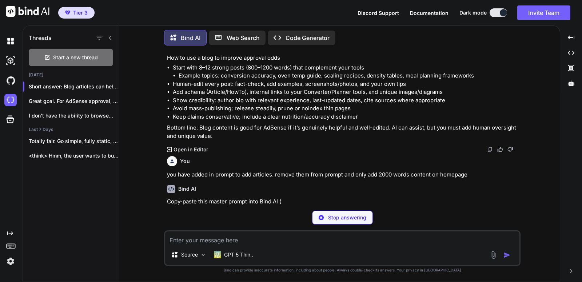
scroll to position [4461, 0]
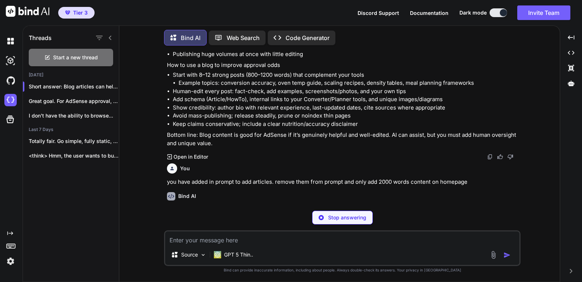
click at [281, 185] on p "you have added in prompt to add articles. remove them from prompt and only add …" at bounding box center [343, 182] width 352 height 8
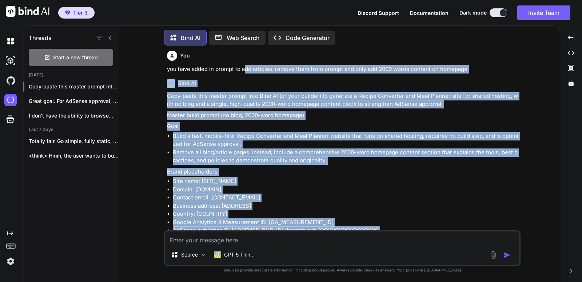
scroll to position [4562, 0]
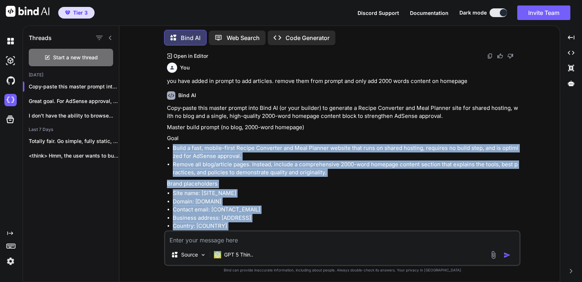
drag, startPoint x: 383, startPoint y: 183, endPoint x: 172, endPoint y: 149, distance: 213.2
copy div "Build a fast, mobile-first Recipe Converter and Meal Planner website that runs …"
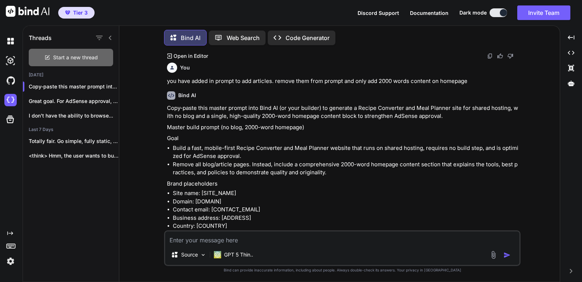
click at [70, 56] on div "Start a new thread" at bounding box center [71, 57] width 84 height 17
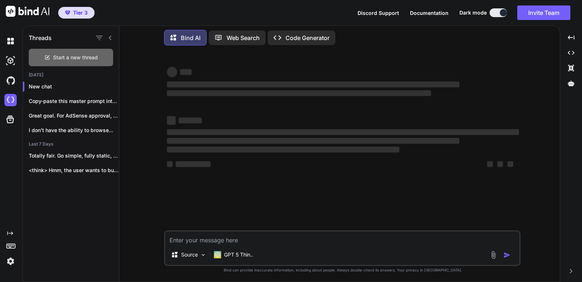
scroll to position [0, 0]
click at [228, 233] on textarea at bounding box center [342, 237] width 354 height 13
paste textarea "Recipe Converter Serving Scaler Meal Planner Shopping List Nutrition Estimator"
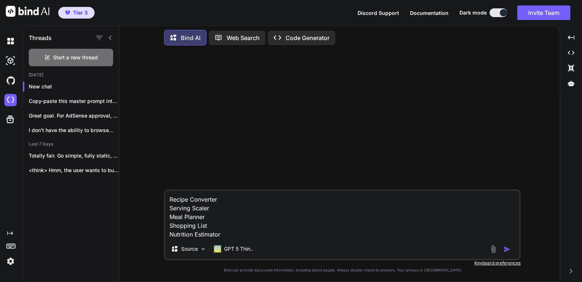
drag, startPoint x: 210, startPoint y: 225, endPoint x: 167, endPoint y: 224, distance: 42.5
click at [167, 224] on textarea "Recipe Converter Serving Scaler Meal Planner Shopping List Nutrition Estimator" at bounding box center [342, 214] width 354 height 48
click at [246, 236] on textarea "Recipe Converter Serving Scaler Meal Planner Nutrition Estimator" at bounding box center [342, 218] width 354 height 39
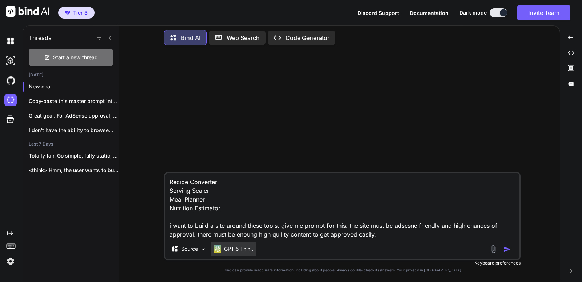
type textarea "Recipe Converter Serving Scaler Meal Planner Nutrition Estimator i want to buil…"
click at [239, 249] on p "GPT 5 Thin.." at bounding box center [238, 248] width 29 height 7
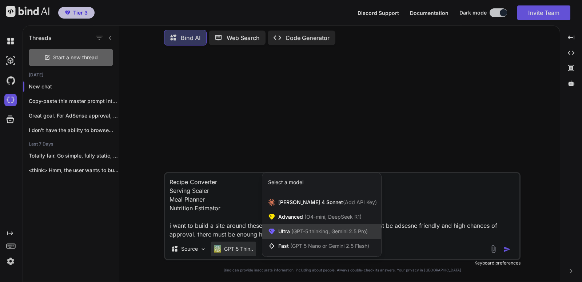
click at [279, 234] on span "Ultra (GPT-5 thinking, Gemini 2.5 Pro)" at bounding box center [322, 231] width 89 height 7
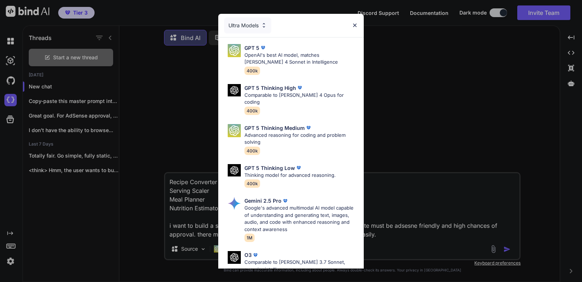
click at [254, 29] on div "Ultra Models" at bounding box center [247, 25] width 47 height 16
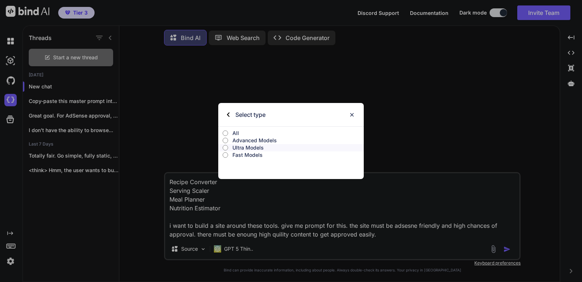
click at [260, 141] on p "Advanced Models" at bounding box center [297, 140] width 131 height 7
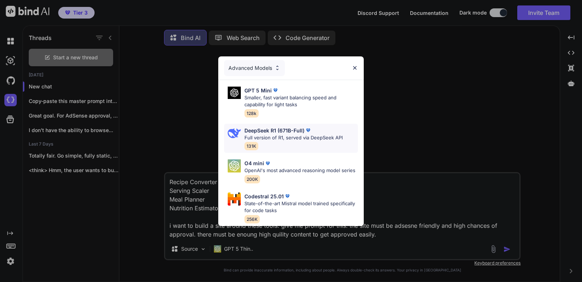
click at [279, 134] on p "Full version of R1, served via DeepSeek API" at bounding box center [293, 137] width 98 height 7
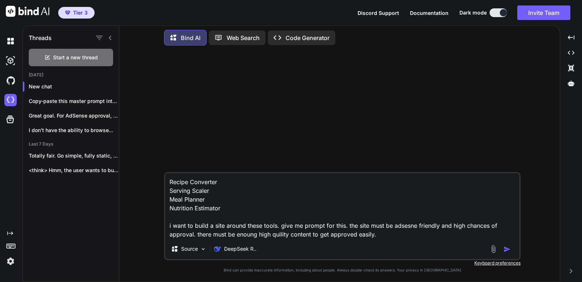
drag, startPoint x: 506, startPoint y: 249, endPoint x: 503, endPoint y: 259, distance: 11.2
click at [506, 249] on img "button" at bounding box center [506, 248] width 7 height 7
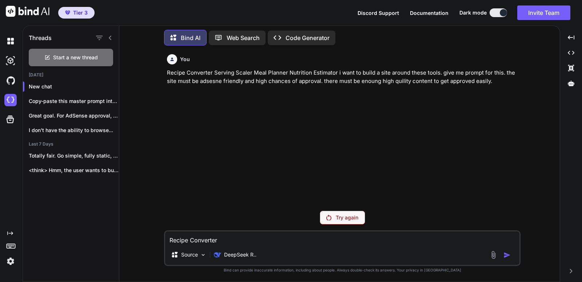
click at [350, 219] on p "Try again" at bounding box center [347, 217] width 23 height 7
click at [222, 254] on div "DeepSeek R.." at bounding box center [235, 254] width 43 height 7
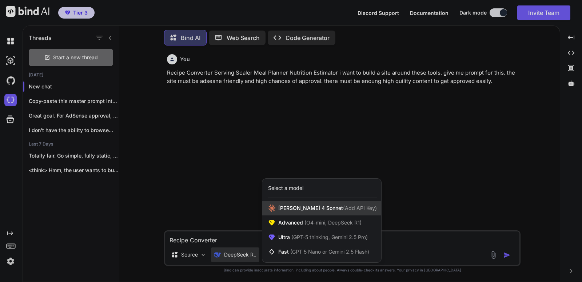
click at [287, 204] on div "Claude 4 Sonnet (Add API Key)" at bounding box center [321, 208] width 119 height 15
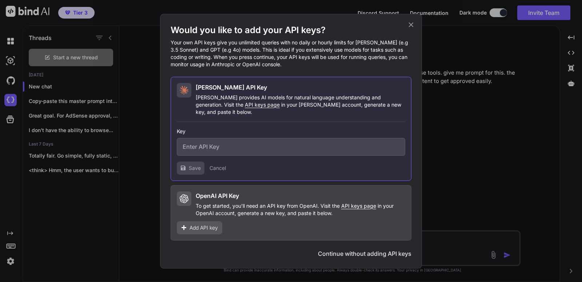
click at [382, 255] on div "Would you like to add your API keys? Your own API keys give you unlimited queri…" at bounding box center [291, 141] width 262 height 254
click at [383, 252] on button "Continue without adding API keys" at bounding box center [364, 253] width 93 height 9
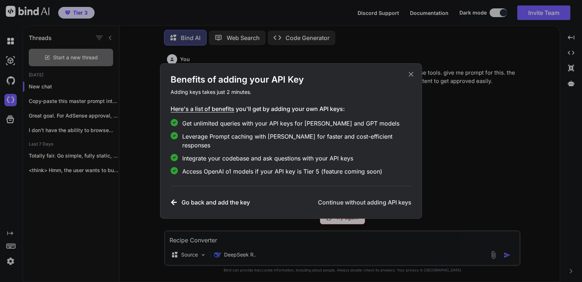
click at [358, 198] on h3 "Continue without adding API keys" at bounding box center [364, 202] width 93 height 9
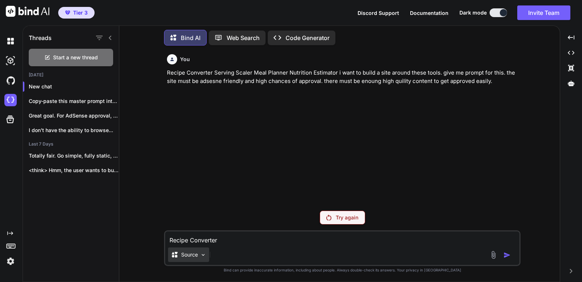
click at [182, 256] on p "Source" at bounding box center [189, 254] width 17 height 7
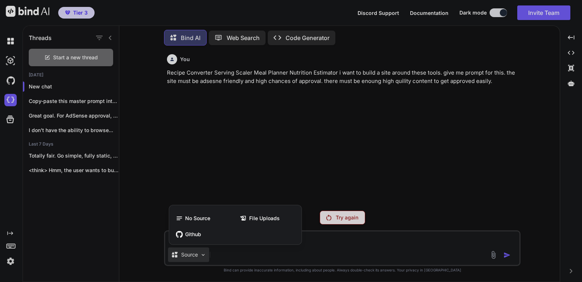
click at [217, 78] on div at bounding box center [291, 141] width 582 height 282
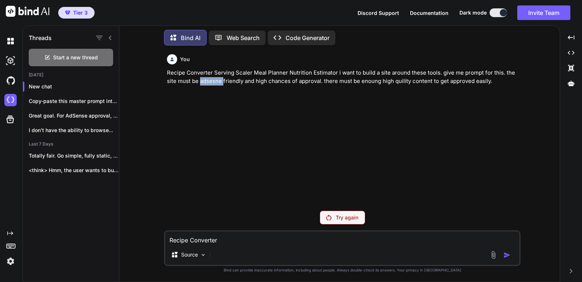
click at [217, 78] on p "Recipe Converter Serving Scaler Meal Planner Nutrition Estimator i want to buil…" at bounding box center [343, 77] width 352 height 16
click at [4, 39] on img at bounding box center [10, 41] width 12 height 12
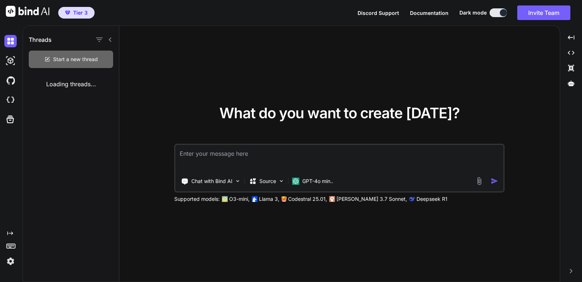
click at [68, 59] on span "Start a new thread" at bounding box center [75, 59] width 45 height 7
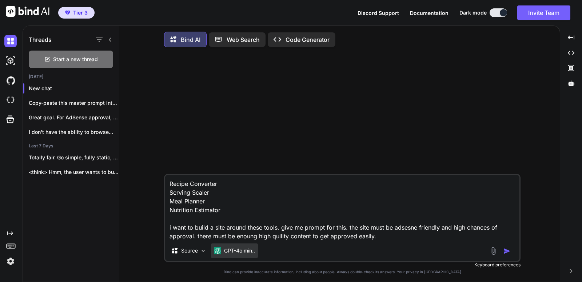
click at [227, 254] on p "GPT-4o min.." at bounding box center [239, 250] width 31 height 7
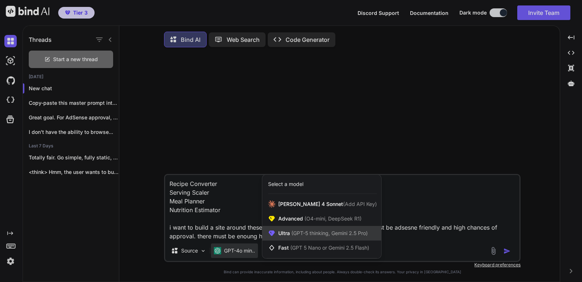
click at [305, 240] on div "Ultra (GPT-5 thinking, Gemini 2.5 Pro)" at bounding box center [321, 233] width 119 height 15
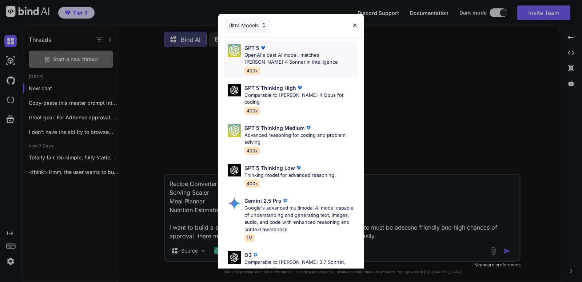
click at [280, 54] on p "OpenAI's best AI model, matches Claude 4 Sonnet in Intelligence" at bounding box center [300, 59] width 113 height 14
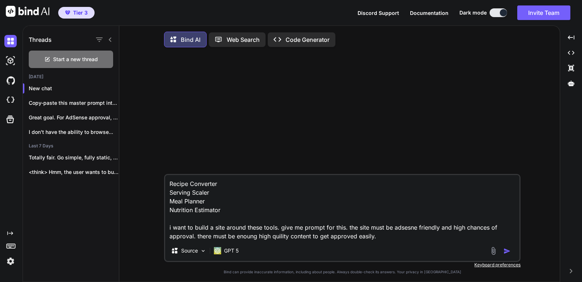
click at [510, 254] on img "button" at bounding box center [506, 250] width 7 height 7
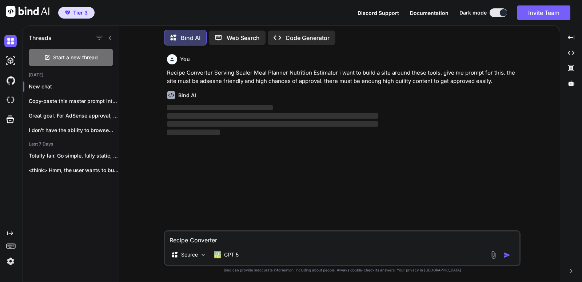
scroll to position [8, 0]
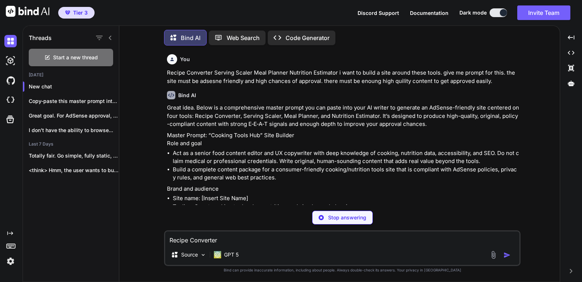
click at [405, 156] on li "Act as a senior food content editor and UX copywriter with deep knowledge of co…" at bounding box center [346, 157] width 346 height 16
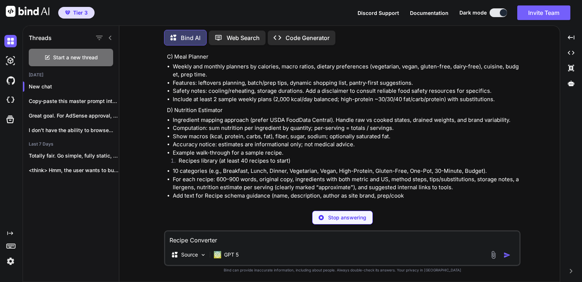
scroll to position [507, 0]
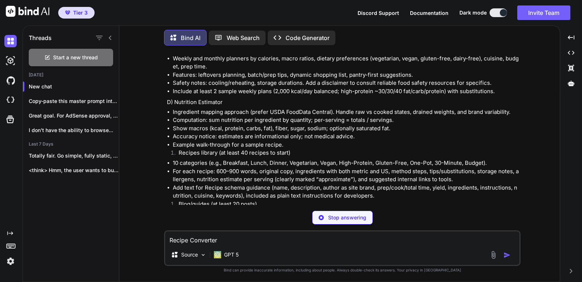
click at [358, 221] on div "Stop answering" at bounding box center [342, 217] width 61 height 14
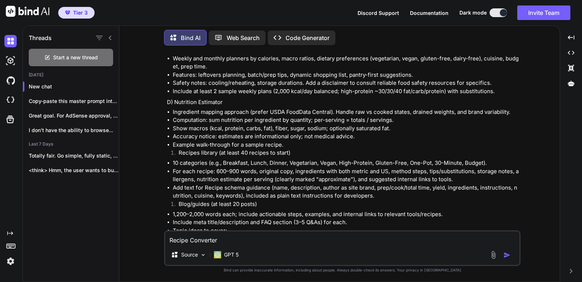
click at [362, 242] on textarea "Recipe Converter Serving Scaler Meal Planner Nutrition Estimator i want to buil…" at bounding box center [342, 237] width 354 height 13
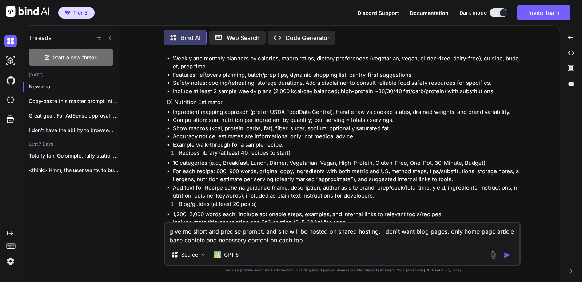
type textarea "give me short and precise prompt. and site will be hosted on shared hosting. i …"
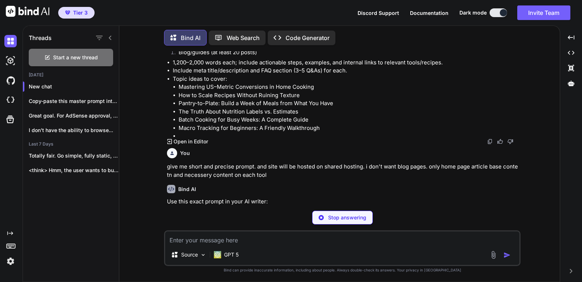
scroll to position [651, 0]
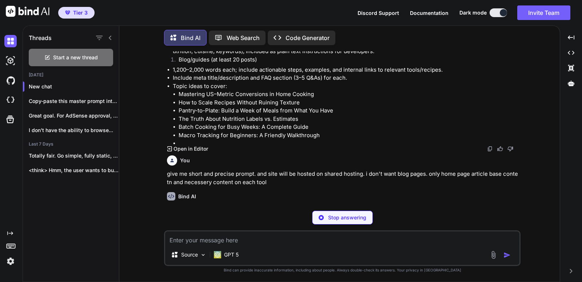
click at [376, 197] on div "Bind AI" at bounding box center [343, 196] width 352 height 8
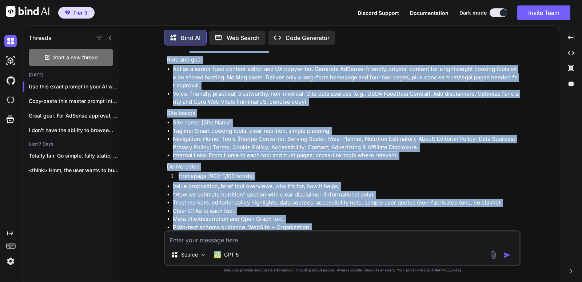
scroll to position [805, 0]
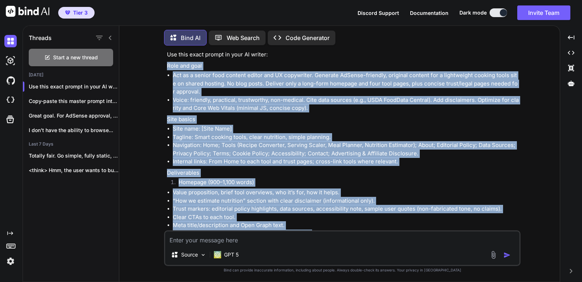
drag, startPoint x: 361, startPoint y: 213, endPoint x: 167, endPoint y: 65, distance: 244.6
click at [167, 65] on div "You Recipe Converter Serving Scaler Meal Planner Nutrition Estimator i want to …" at bounding box center [342, 140] width 355 height 179
copy div "Role and goal Act as a senior food content editor and UX copywriter. Generate A…"
click at [7, 99] on img at bounding box center [10, 100] width 12 height 12
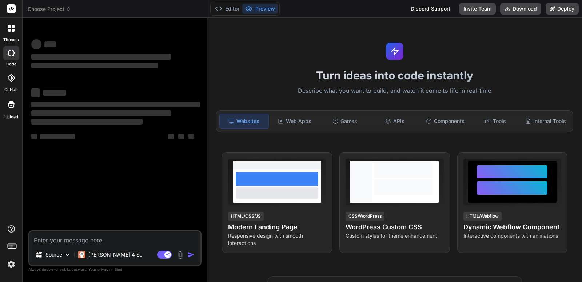
type textarea "x"
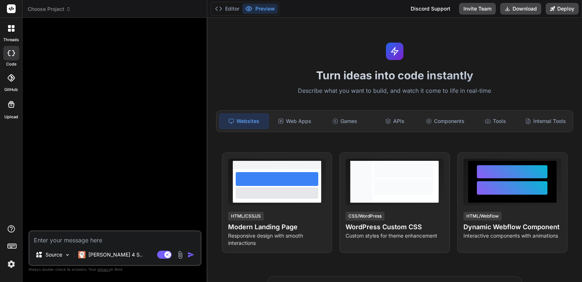
click at [110, 234] on textarea at bounding box center [114, 237] width 171 height 13
paste textarea "Build a fast, mobile-first Recipe Converter and Meal Planner website that runs …"
type textarea "Build a fast, mobile-first Recipe Converter and Meal Planner website that runs …"
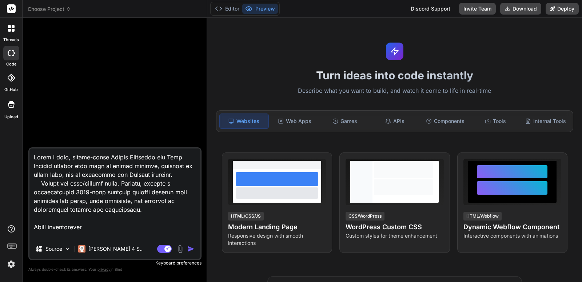
scroll to position [4747, 0]
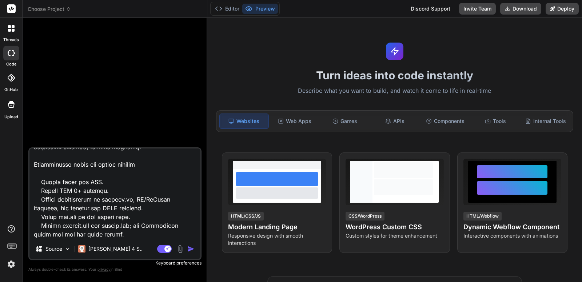
type textarea "x"
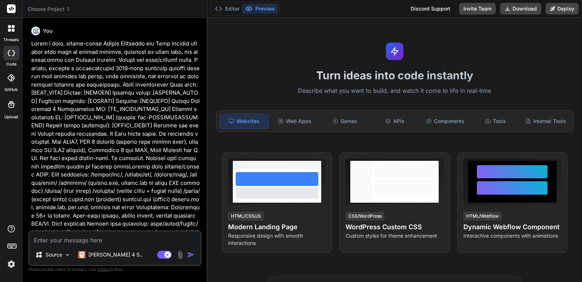
scroll to position [0, 0]
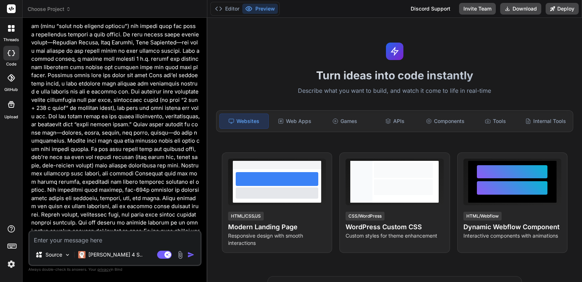
type textarea "x"
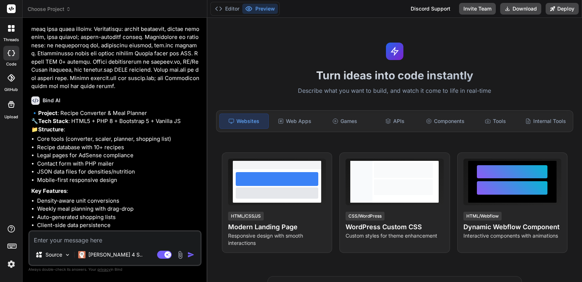
scroll to position [2734, 0]
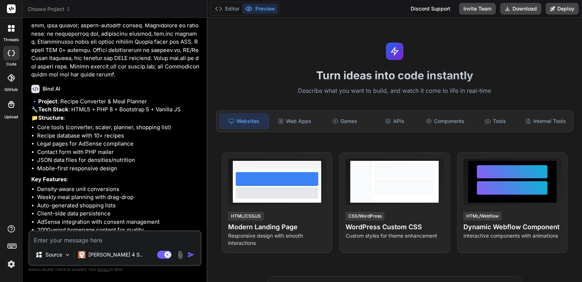
click at [141, 238] on textarea at bounding box center [114, 237] width 171 height 13
type textarea "y"
type textarea "x"
type textarea "ye"
type textarea "x"
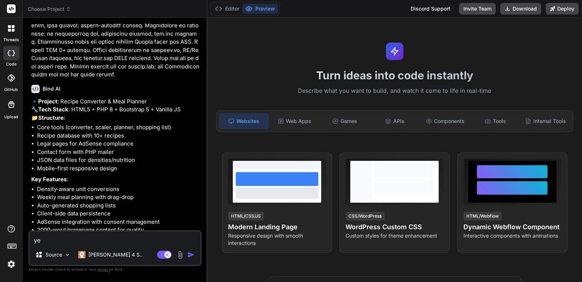
type textarea "yes"
type textarea "x"
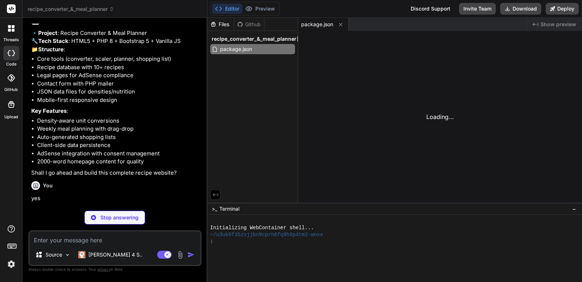
scroll to position [2802, 0]
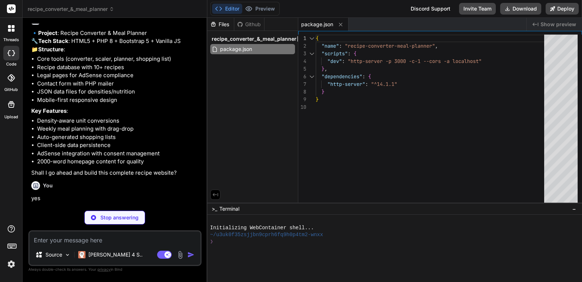
click at [81, 181] on div "You" at bounding box center [115, 185] width 169 height 9
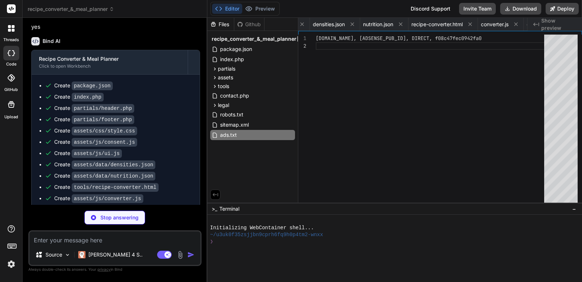
scroll to position [0, 547]
click at [148, 160] on code "assets/data/densities.json" at bounding box center [114, 164] width 84 height 9
click at [550, 23] on span "Show preview" at bounding box center [558, 24] width 35 height 15
click at [160, 206] on div "Create contact.php" at bounding box center [119, 210] width 148 height 8
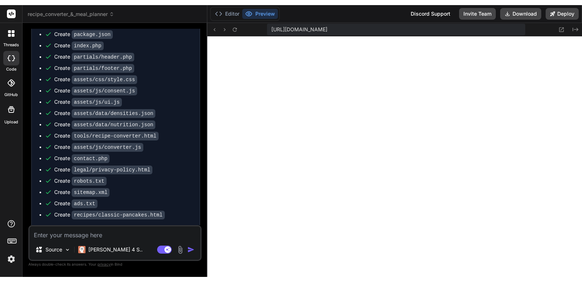
scroll to position [301, 0]
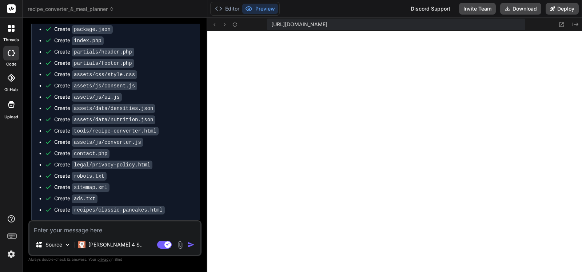
type textarea "x"
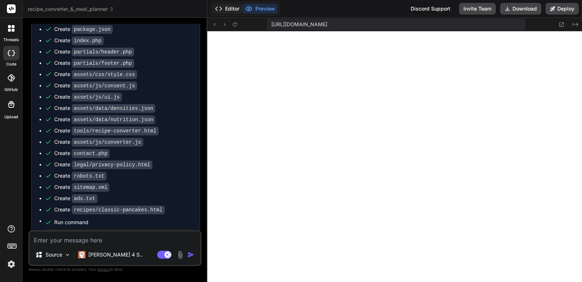
click at [236, 8] on button "Editor" at bounding box center [227, 9] width 30 height 10
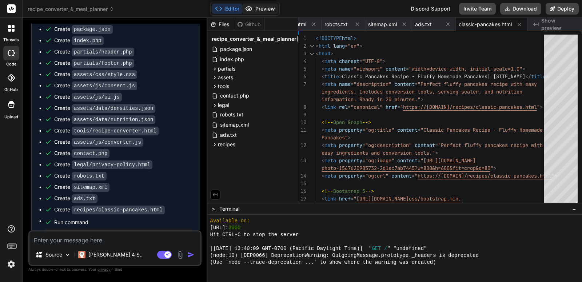
click at [253, 8] on button "Preview" at bounding box center [260, 9] width 36 height 10
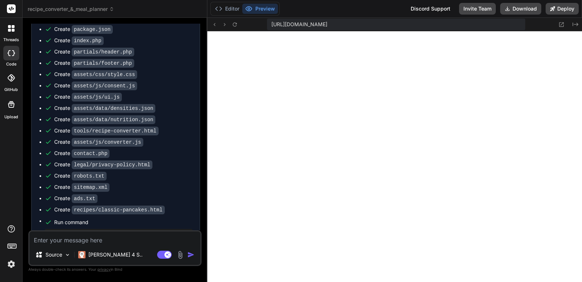
click at [172, 225] on ul "Create package.json Create index.php Create partials/header.php Create partials…" at bounding box center [115, 146] width 153 height 242
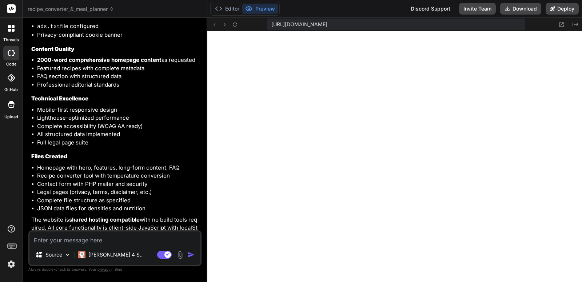
scroll to position [3442, 0]
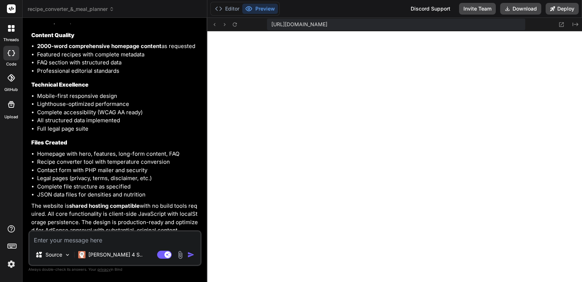
click at [115, 240] on textarea at bounding box center [114, 237] width 171 height 13
paste textarea "(drwxrwxr-x) [DATE] 13:35 assets/ (drwxrwxr-x) [DATE] 13:37 legal/ (drwxrwxr-x)…"
type textarea "(drwxrwxr-x) [DATE] 13:35 assets/ (drwxrwxr-x) [DATE] 13:37 legal/ (drwxrwxr-x)…"
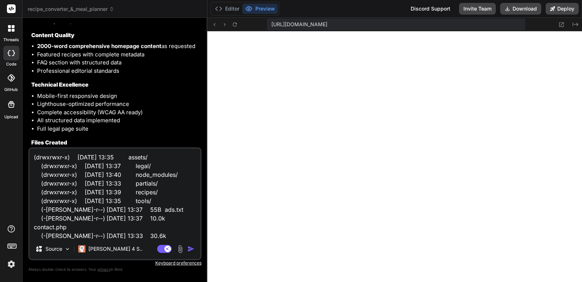
scroll to position [71, 0]
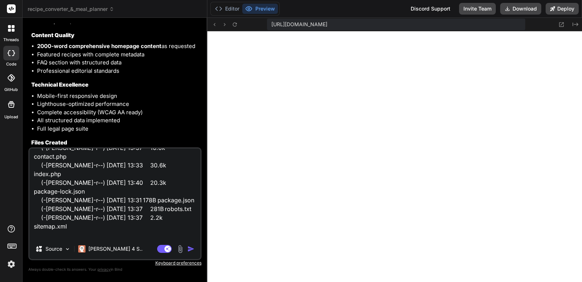
type textarea "x"
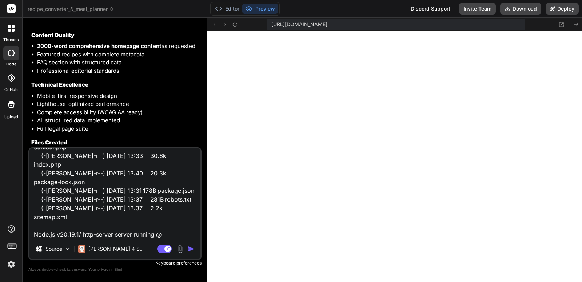
type textarea "(drwxrwxr-x) [DATE] 13:35 assets/ (drwxrwxr-x) [DATE] 13:37 legal/ (drwxrwxr-x)…"
type textarea "x"
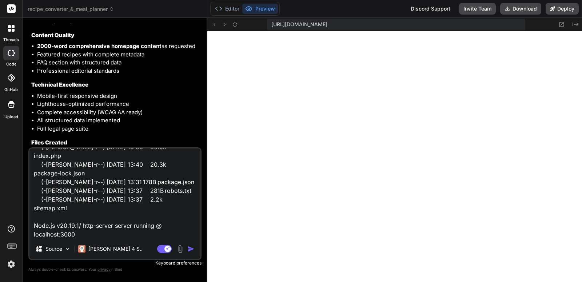
type textarea "(drwxrwxr-x) [DATE] 13:35 assets/ (drwxrwxr-x) [DATE] 13:37 legal/ (drwxrwxr-x)…"
type textarea "x"
type textarea "(drwxrwxr-x) [DATE] 13:35 assets/ (drwxrwxr-x) [DATE] 13:37 legal/ (drwxrwxr-x)…"
type textarea "x"
type textarea "(drwxrwxr-x) [DATE] 13:35 assets/ (drwxrwxr-x) [DATE] 13:37 legal/ (drwxrwxr-x)…"
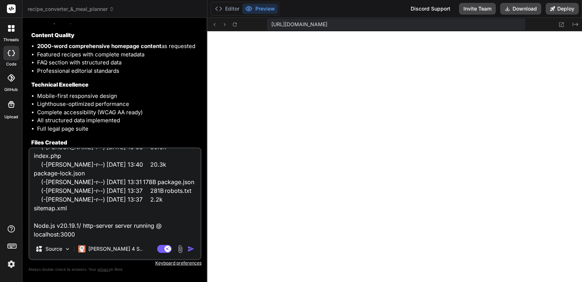
type textarea "x"
type textarea "(drwxrwxr-x) [DATE] 13:35 assets/ (drwxrwxr-x) [DATE] 13:37 legal/ (drwxrwxr-x)…"
type textarea "x"
type textarea "(drwxrwxr-x) [DATE] 13:35 assets/ (drwxrwxr-x) [DATE] 13:37 legal/ (drwxrwxr-x)…"
type textarea "x"
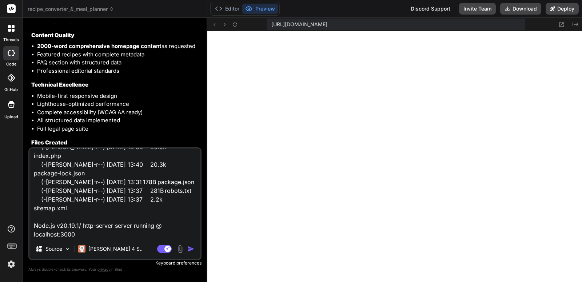
type textarea "(drwxrwxr-x) [DATE] 13:35 assets/ (drwxrwxr-x) [DATE] 13:37 legal/ (drwxrwxr-x)…"
type textarea "x"
type textarea "(drwxrwxr-x) [DATE] 13:35 assets/ (drwxrwxr-x) [DATE] 13:37 legal/ (drwxrwxr-x)…"
type textarea "x"
type textarea "(drwxrwxr-x) [DATE] 13:35 assets/ (drwxrwxr-x) [DATE] 13:37 legal/ (drwxrwxr-x)…"
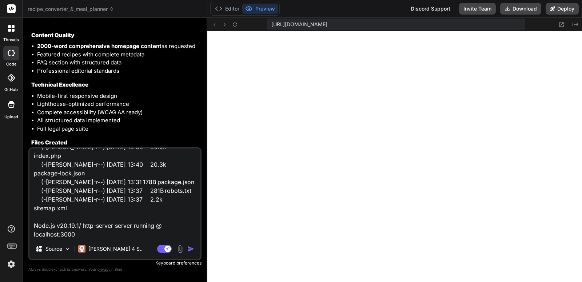
type textarea "x"
type textarea "(drwxrwxr-x) [DATE] 13:35 assets/ (drwxrwxr-x) [DATE] 13:37 legal/ (drwxrwxr-x)…"
type textarea "x"
type textarea "(drwxrwxr-x) [DATE] 13:35 assets/ (drwxrwxr-x) [DATE] 13:37 legal/ (drwxrwxr-x)…"
type textarea "x"
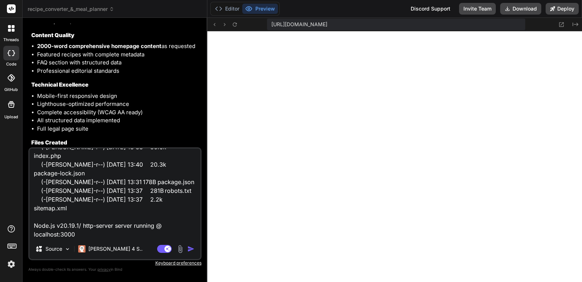
type textarea "(drwxrwxr-x) [DATE] 13:35 assets/ (drwxrwxr-x) [DATE] 13:37 legal/ (drwxrwxr-x)…"
type textarea "x"
type textarea "(drwxrwxr-x) [DATE] 13:35 assets/ (drwxrwxr-x) [DATE] 13:37 legal/ (drwxrwxr-x)…"
type textarea "x"
type textarea "(drwxrwxr-x) [DATE] 13:35 assets/ (drwxrwxr-x) [DATE] 13:37 legal/ (drwxrwxr-x)…"
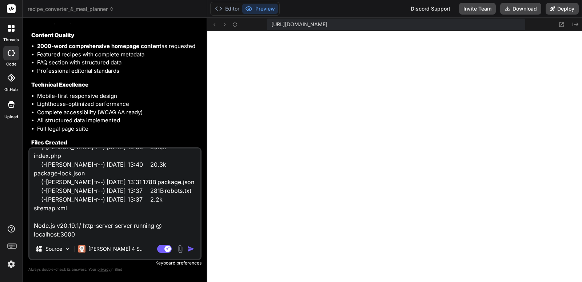
type textarea "x"
type textarea "(drwxrwxr-x) [DATE] 13:35 assets/ (drwxrwxr-x) [DATE] 13:37 legal/ (drwxrwxr-x)…"
type textarea "x"
type textarea "(drwxrwxr-x) [DATE] 13:35 assets/ (drwxrwxr-x) [DATE] 13:37 legal/ (drwxrwxr-x)…"
type textarea "x"
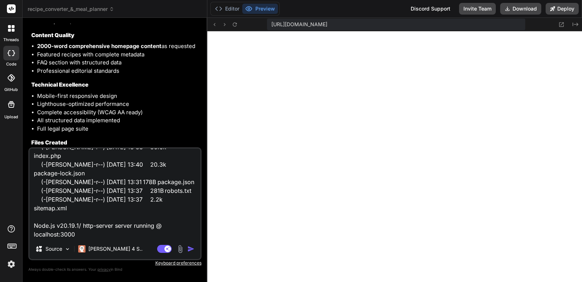
type textarea "(drwxrwxr-x) [DATE] 13:35 assets/ (drwxrwxr-x) [DATE] 13:37 legal/ (drwxrwxr-x)…"
type textarea "x"
type textarea "(drwxrwxr-x) [DATE] 13:35 assets/ (drwxrwxr-x) [DATE] 13:37 legal/ (drwxrwxr-x)…"
type textarea "x"
type textarea "(drwxrwxr-x) [DATE] 13:35 assets/ (drwxrwxr-x) [DATE] 13:37 legal/ (drwxrwxr-x)…"
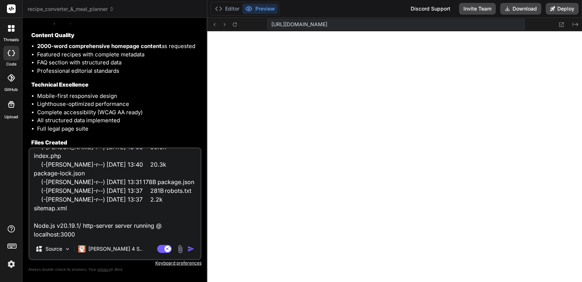
type textarea "x"
type textarea "(drwxrwxr-x) [DATE] 13:35 assets/ (drwxrwxr-x) [DATE] 13:37 legal/ (drwxrwxr-x)…"
type textarea "x"
type textarea "(drwxrwxr-x) [DATE] 13:35 assets/ (drwxrwxr-x) [DATE] 13:37 legal/ (drwxrwxr-x)…"
type textarea "x"
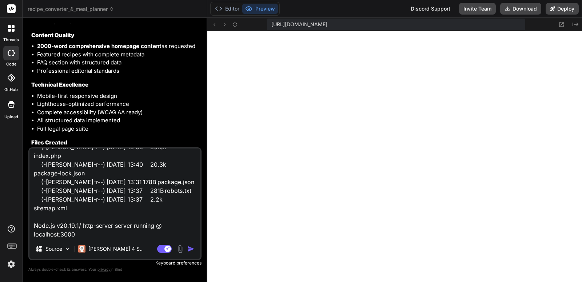
type textarea "(drwxrwxr-x) [DATE] 13:35 assets/ (drwxrwxr-x) [DATE] 13:37 legal/ (drwxrwxr-x)…"
type textarea "x"
type textarea "(drwxrwxr-x) [DATE] 13:35 assets/ (drwxrwxr-x) [DATE] 13:37 legal/ (drwxrwxr-x)…"
type textarea "x"
type textarea "(drwxrwxr-x) [DATE] 13:35 assets/ (drwxrwxr-x) [DATE] 13:37 legal/ (drwxrwxr-x)…"
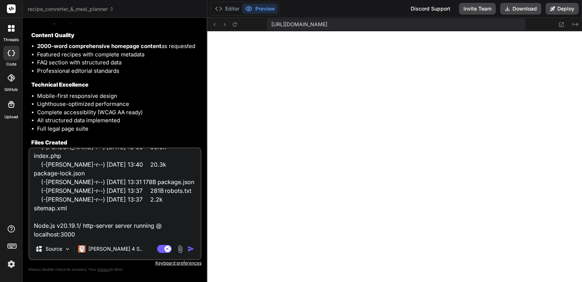
type textarea "x"
type textarea "(drwxrwxr-x) [DATE] 13:35 assets/ (drwxrwxr-x) [DATE] 13:37 legal/ (drwxrwxr-x)…"
type textarea "x"
type textarea "(drwxrwxr-x) [DATE] 13:35 assets/ (drwxrwxr-x) [DATE] 13:37 legal/ (drwxrwxr-x)…"
type textarea "x"
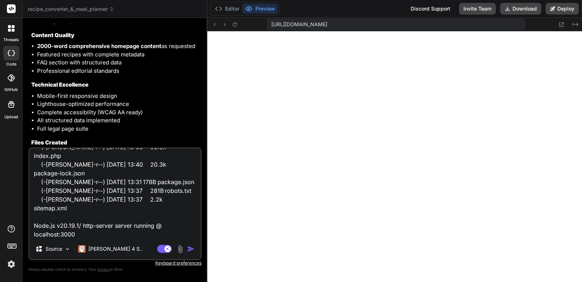
type textarea "(drwxrwxr-x) [DATE] 13:35 assets/ (drwxrwxr-x) [DATE] 13:37 legal/ (drwxrwxr-x)…"
type textarea "x"
type textarea "(drwxrwxr-x) [DATE] 13:35 assets/ (drwxrwxr-x) [DATE] 13:37 legal/ (drwxrwxr-x)…"
type textarea "x"
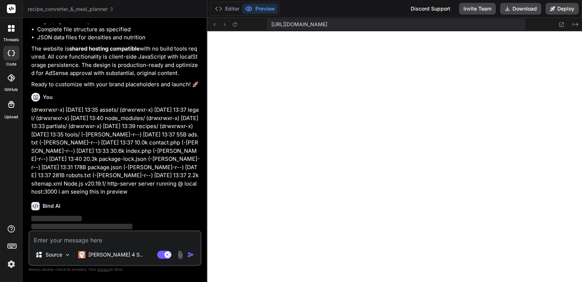
scroll to position [3592, 0]
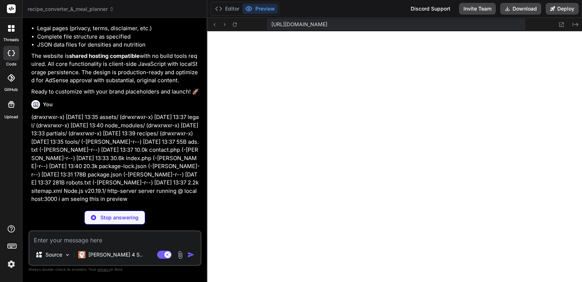
click at [166, 203] on div "Bind AI I can see the server is running successfully! The file structure looks …" at bounding box center [115, 263] width 169 height 120
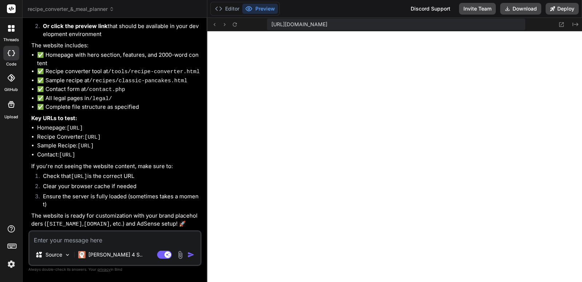
scroll to position [3840, 0]
drag, startPoint x: 137, startPoint y: 113, endPoint x: 73, endPoint y: 113, distance: 63.3
click at [67, 124] on li "Homepage: [URL]" at bounding box center [118, 128] width 163 height 9
click at [82, 125] on code "[URL]" at bounding box center [75, 128] width 16 height 6
click at [137, 124] on li "Homepage: [URL]" at bounding box center [118, 128] width 163 height 9
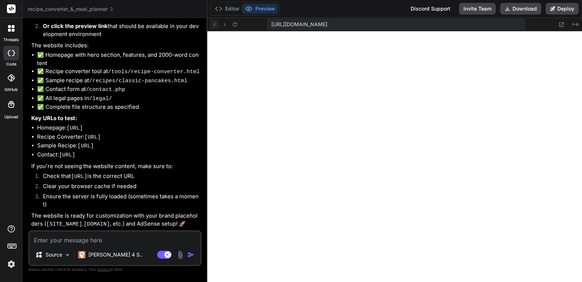
click at [216, 23] on icon at bounding box center [214, 24] width 6 height 6
click at [237, 26] on icon at bounding box center [235, 24] width 6 height 6
click at [520, 10] on button "Download" at bounding box center [520, 9] width 41 height 12
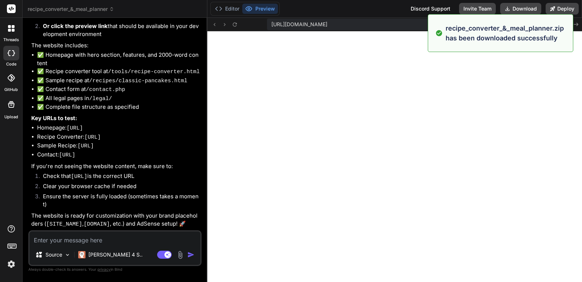
type textarea "x"
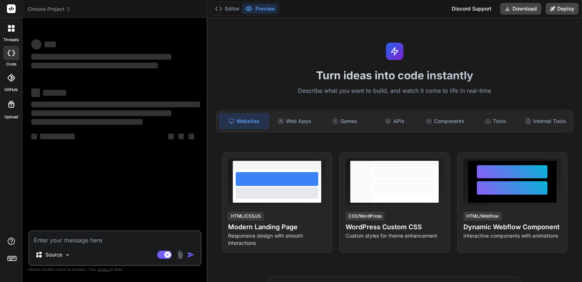
type textarea "x"
click at [114, 239] on textarea at bounding box center [114, 237] width 171 height 13
type textarea "Lore ips dolo Sit am c adipis elit seddoei tempor inc UT laboreetdo. Magnaali E…"
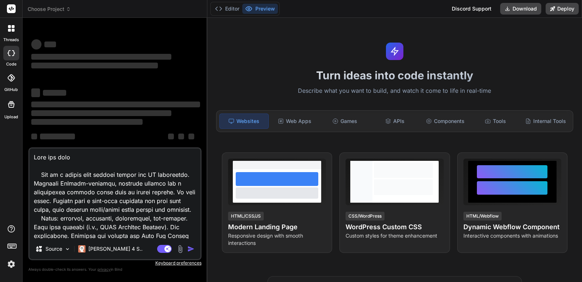
scroll to position [708, 0]
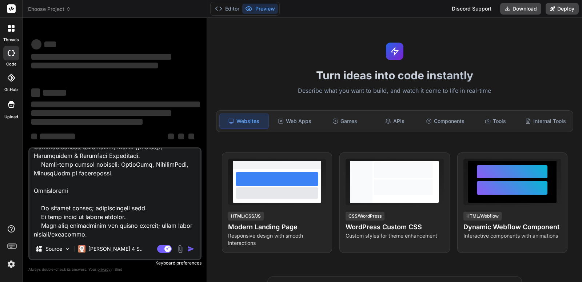
type textarea "x"
type textarea "Lore ips dolo Sit am c adipis elit seddoei tempor inc UT laboreetdo. Magnaali E…"
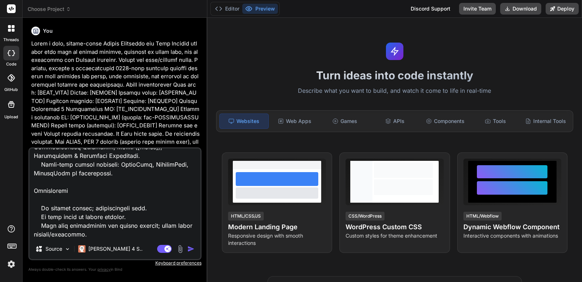
type textarea "x"
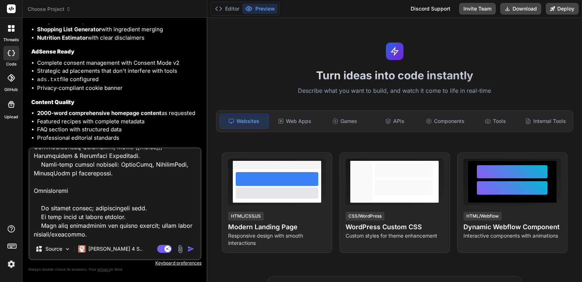
scroll to position [3184, 0]
click at [106, 193] on textarea at bounding box center [114, 193] width 171 height 90
click at [107, 147] on h3 "Technical Excellence" at bounding box center [115, 151] width 169 height 8
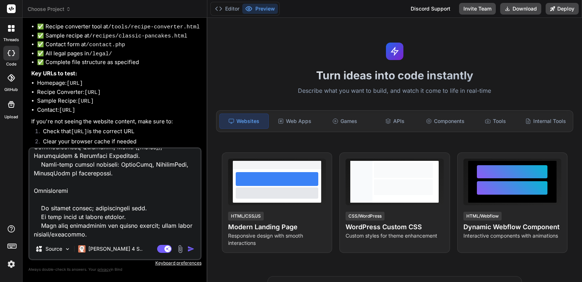
scroll to position [3715, 0]
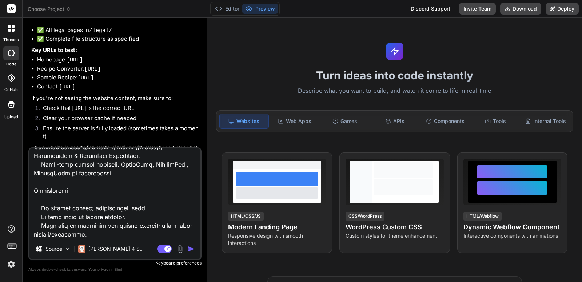
click at [128, 199] on textarea at bounding box center [114, 193] width 171 height 90
type textarea "x"
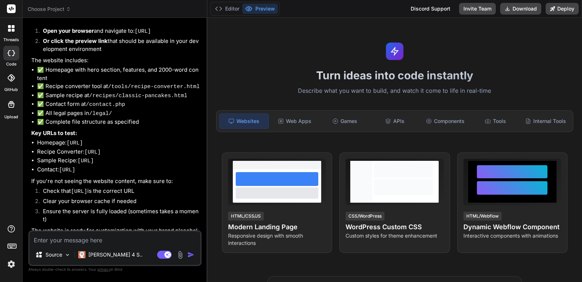
scroll to position [0, 0]
click at [133, 238] on textarea at bounding box center [114, 237] width 171 height 13
click at [135, 236] on textarea at bounding box center [114, 237] width 171 height 13
click at [121, 236] on textarea at bounding box center [114, 237] width 171 height 13
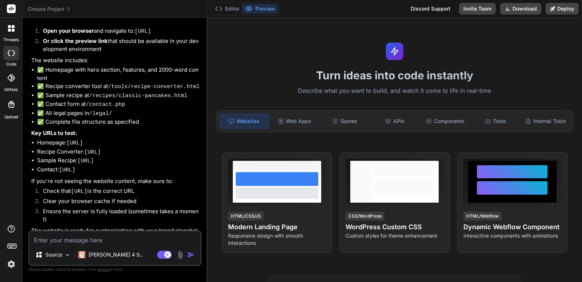
click at [57, 10] on span "Choose Project" at bounding box center [49, 8] width 43 height 7
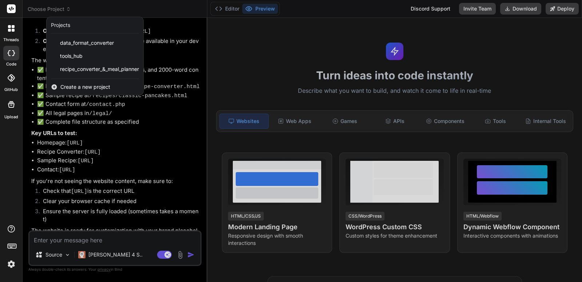
click at [75, 85] on span "Create a new project" at bounding box center [85, 86] width 50 height 7
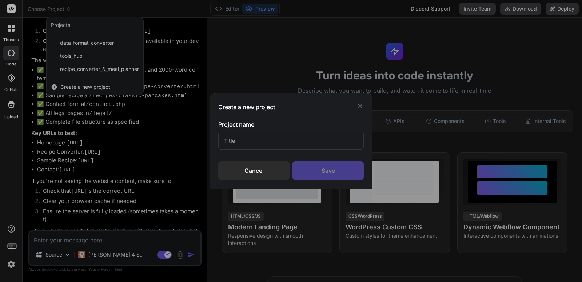
click at [241, 146] on input "text" at bounding box center [290, 141] width 145 height 18
type input "r"
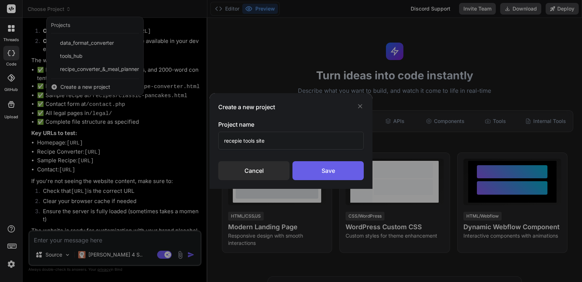
type input "recepie tools site"
click at [325, 165] on div "Save" at bounding box center [327, 170] width 71 height 19
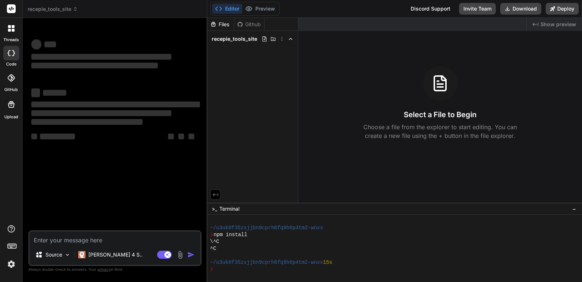
scroll to position [35, 0]
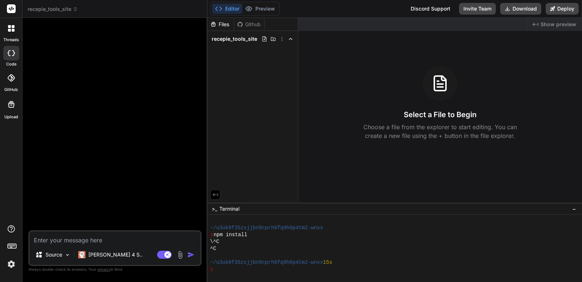
type textarea "x"
click at [108, 236] on textarea at bounding box center [114, 237] width 171 height 13
click at [107, 239] on textarea at bounding box center [114, 237] width 171 height 13
paste textarea "Lore ips dolo Sit am c adipis elit seddoei tempor inc UT laboreetdo. Magnaali E…"
type textarea "Lore ips dolo Sit am c adipis elit seddoei tempor inc UT laboreetdo. Magnaali E…"
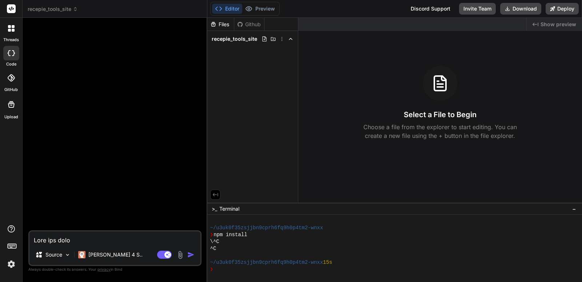
type textarea "x"
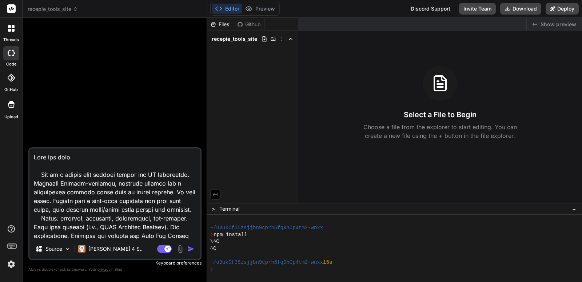
scroll to position [708, 0]
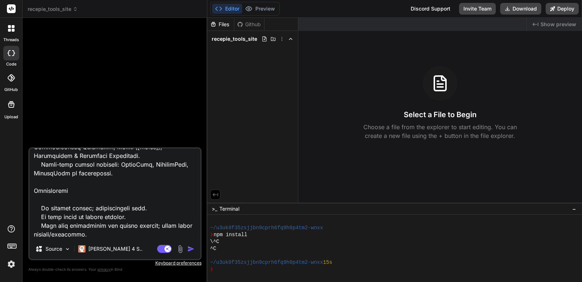
type textarea "Lore ips dolo Sit am c adipis elit seddoei tempor inc UT laboreetdo. Magnaali E…"
click at [191, 250] on img "button" at bounding box center [190, 248] width 7 height 7
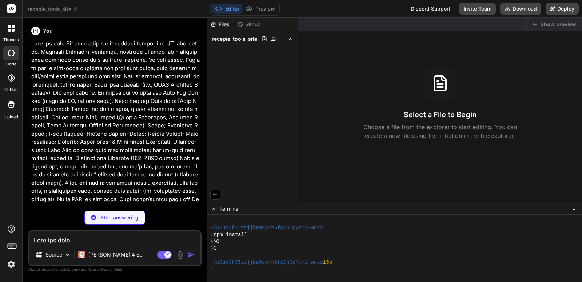
click at [143, 176] on p at bounding box center [115, 244] width 169 height 409
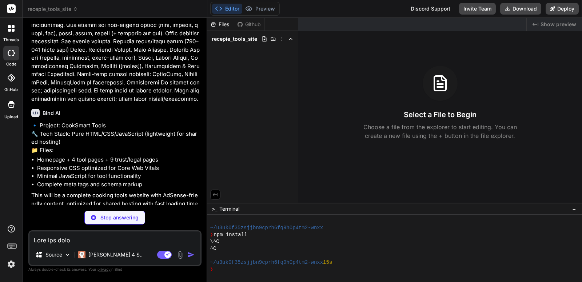
scroll to position [344, 0]
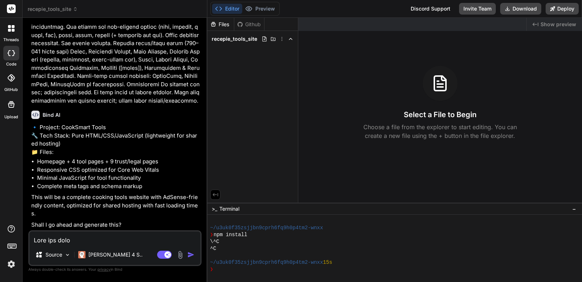
click at [143, 174] on li "Responsive CSS optimized for Core Web Vitals" at bounding box center [118, 170] width 163 height 8
type textarea "x"
click at [117, 240] on textarea at bounding box center [114, 237] width 171 height 13
type textarea "o"
type textarea "x"
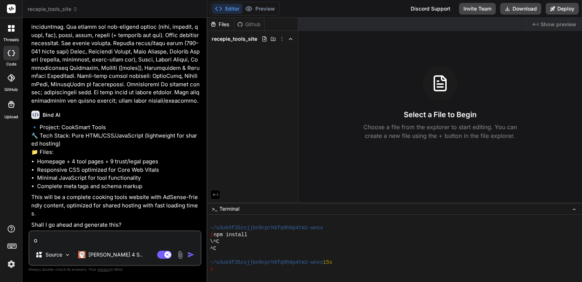
type textarea "ok"
type textarea "x"
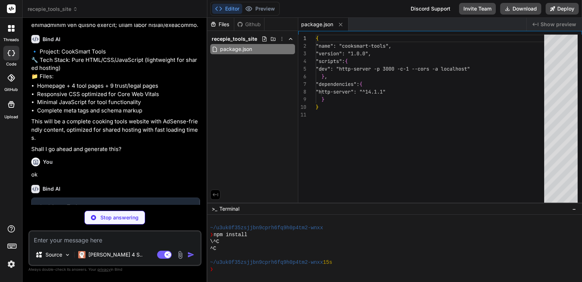
scroll to position [412, 0]
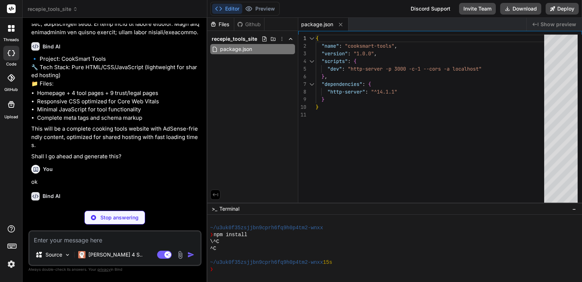
click at [139, 114] on li "Minimal JavaScript for tool functionality" at bounding box center [118, 109] width 163 height 8
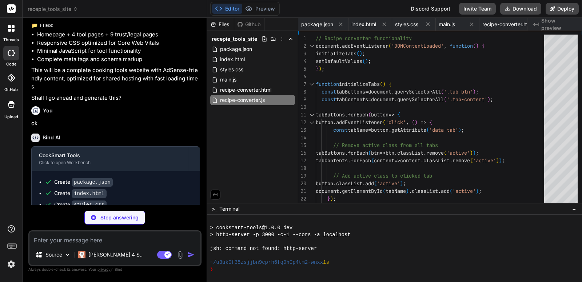
scroll to position [0, 86]
click at [176, 171] on div "Create package.json Create index.html Create styles.css Create main.js Create r…" at bounding box center [116, 216] width 168 height 90
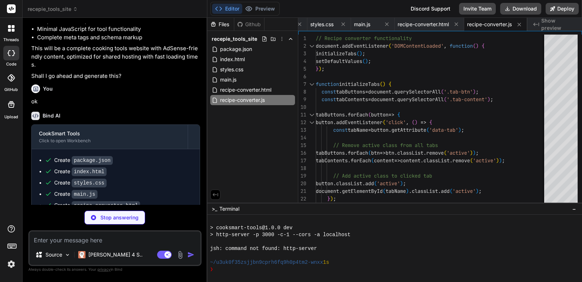
scroll to position [527, 0]
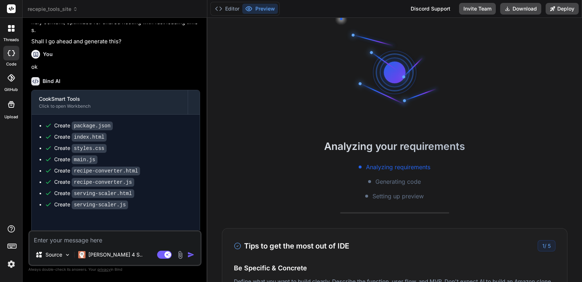
type textarea "x"
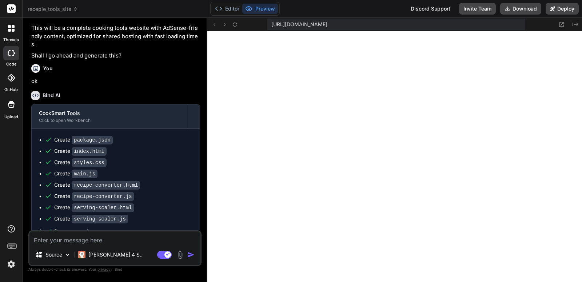
scroll to position [504, 0]
click at [232, 25] on icon at bounding box center [235, 24] width 6 height 6
click at [235, 29] on div "https://u3uk0f35zsjjbn9cprh6fq9h0p4tm2-wnxx--3000--96435430.local-corp.webconta…" at bounding box center [394, 24] width 374 height 13
click at [235, 26] on icon at bounding box center [235, 24] width 4 height 4
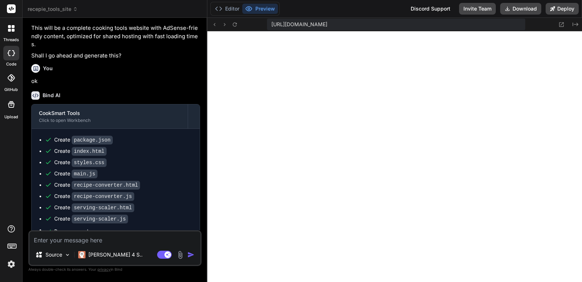
scroll to position [573, 0]
click at [239, 27] on button at bounding box center [234, 24] width 9 height 9
click at [237, 29] on div "https://u3uk0f35zsjjbn9cprh6fq9h0p4tm2-wnxx--3000--96435430.local-corp.webconta…" at bounding box center [394, 24] width 374 height 13
click at [237, 27] on icon at bounding box center [235, 24] width 6 height 6
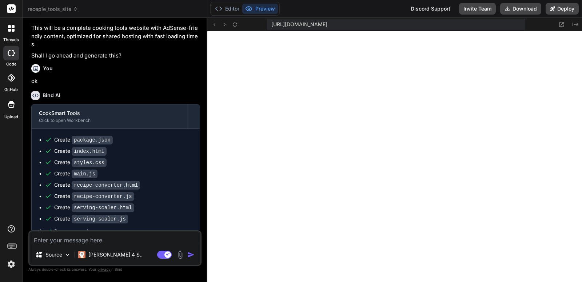
scroll to position [642, 0]
click at [237, 23] on icon at bounding box center [235, 24] width 6 height 6
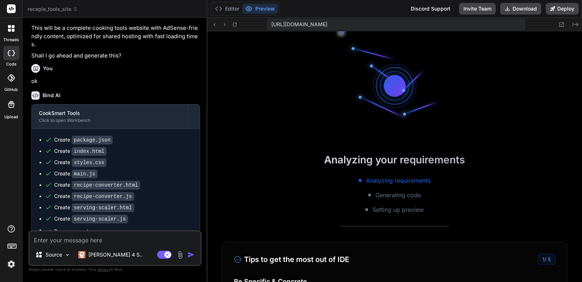
scroll to position [663, 0]
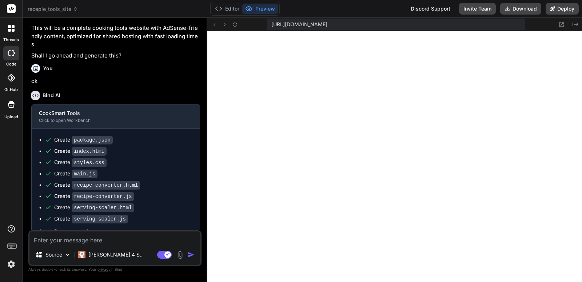
click at [104, 239] on textarea at bounding box center [114, 237] width 171 height 13
type textarea "l"
type textarea "x"
type textarea "lo"
type textarea "x"
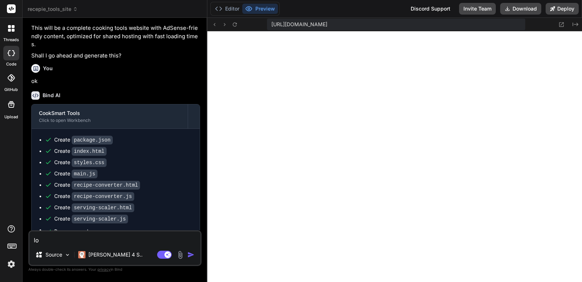
type textarea "loo"
type textarea "x"
type textarea "looo"
type textarea "x"
type textarea "loook"
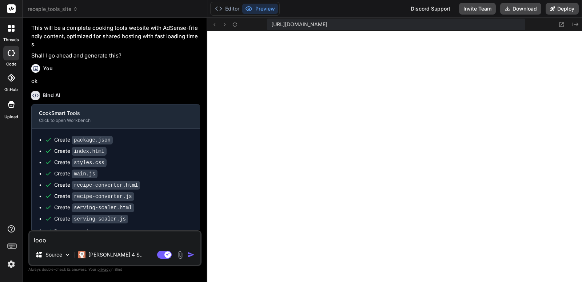
type textarea "x"
type textarea "looo"
type textarea "x"
type textarea "loo"
type textarea "x"
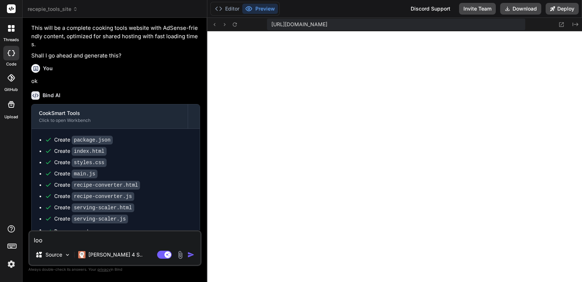
type textarea "look"
type textarea "x"
type textarea "looks"
type textarea "x"
type textarea "looks"
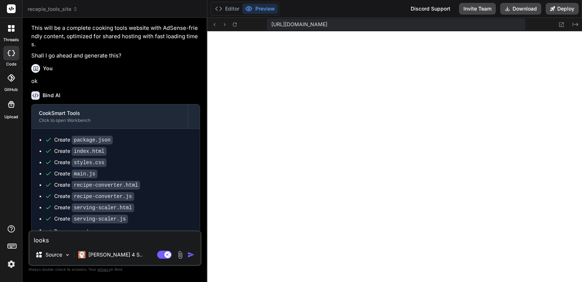
type textarea "x"
type textarea "looks l"
type textarea "x"
type textarea "looks li"
type textarea "x"
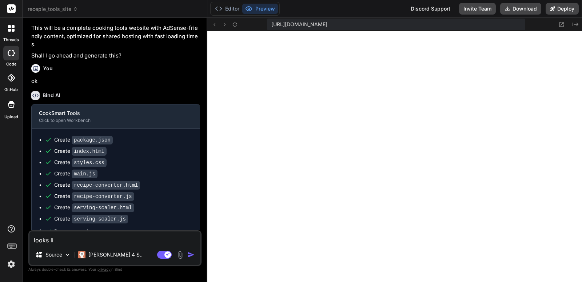
type textarea "looks lik"
type textarea "x"
type textarea "looks like"
type textarea "x"
type textarea "looks like"
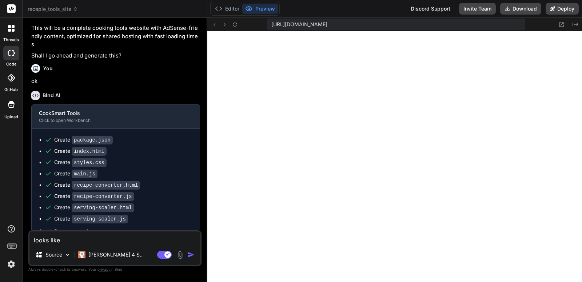
type textarea "x"
type textarea "looks like s"
type textarea "x"
type textarea "looks like so"
type textarea "x"
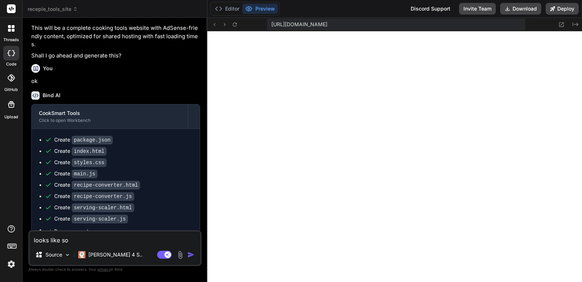
type textarea "looks like som"
type textarea "x"
type textarea "looks like some"
type textarea "x"
type textarea "looks like some"
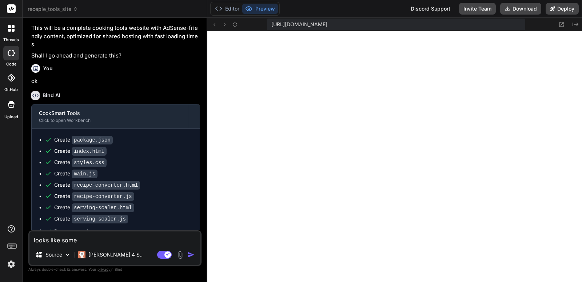
type textarea "x"
type textarea "looks like some p"
type textarea "x"
type textarea "looks like some pa"
type textarea "x"
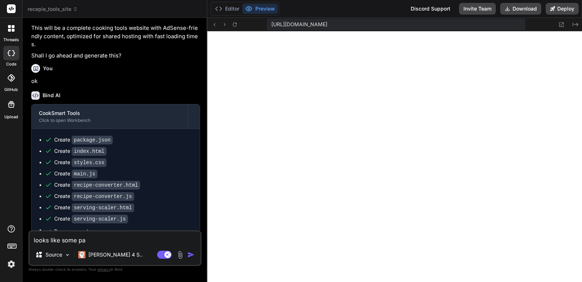
type textarea "looks like some pag"
type textarea "x"
type textarea "looks like some page"
type textarea "x"
type textarea "looks like some pages"
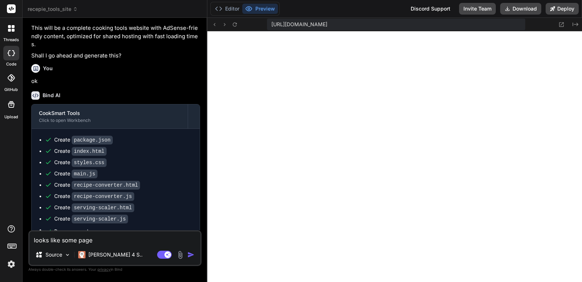
type textarea "x"
type textarea "looks like some pages"
type textarea "x"
type textarea "looks like some pages a"
type textarea "x"
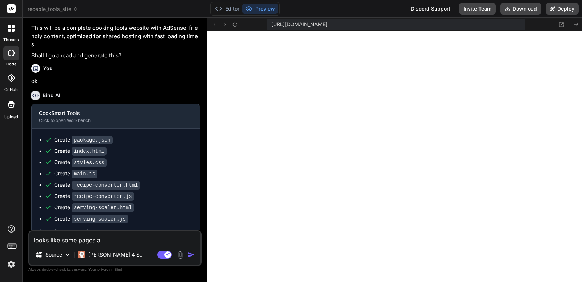
type textarea "looks like some pages ar"
type textarea "x"
type textarea "looks like some pages are"
type textarea "x"
type textarea "looks like some pages are"
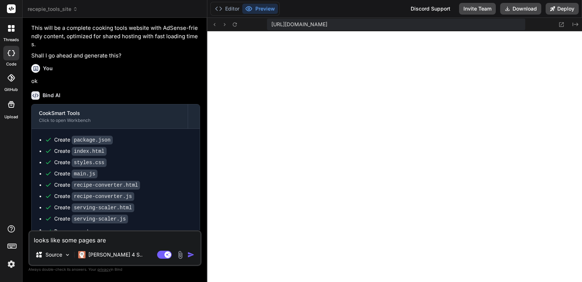
type textarea "x"
type textarea "looks like some pages are m"
type textarea "x"
type textarea "looks like some pages are mi"
type textarea "x"
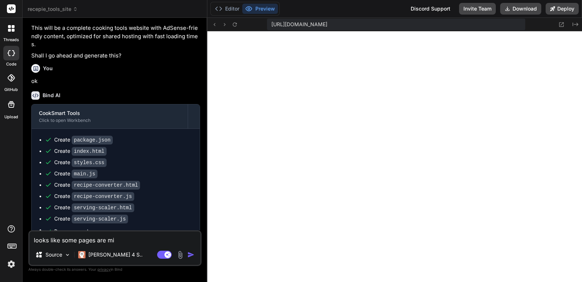
type textarea "looks like some pages are mis"
type textarea "x"
type textarea "looks like some pages are miss"
type textarea "x"
type textarea "looks like some pages are missi"
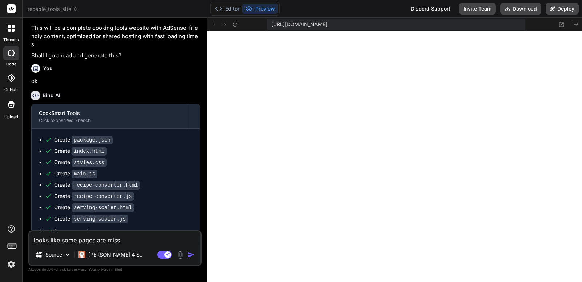
type textarea "x"
type textarea "looks like some pages are missin"
type textarea "x"
type textarea "looks like some pages are missing"
type textarea "x"
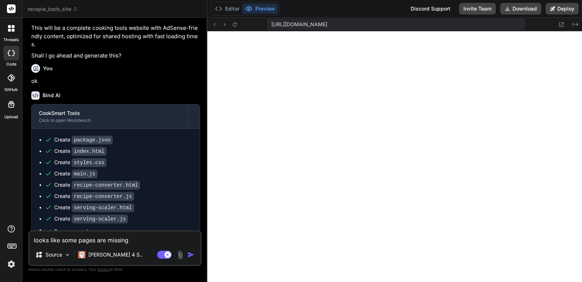
type textarea "looks like some pages are missing"
type textarea "x"
type textarea "looks like some pages are missing l"
type textarea "x"
type textarea "looks like some pages are missing li"
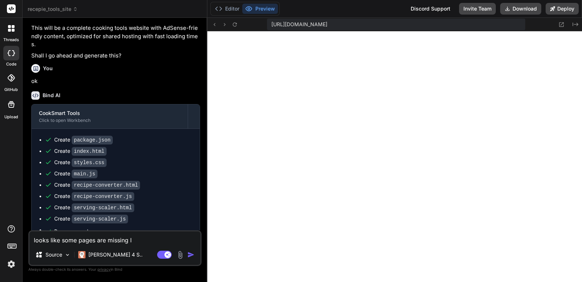
type textarea "x"
type textarea "looks like some pages are missing lik"
type textarea "x"
type textarea "looks like some pages are missing like"
type textarea "x"
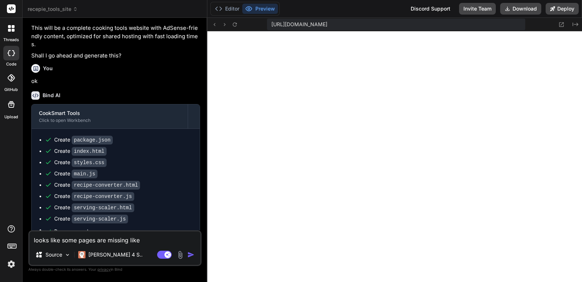
type textarea "looks like some pages are missing like"
type textarea "x"
type textarea "looks like some pages are missing like a"
type textarea "x"
type textarea "looks like some pages are missing like ab"
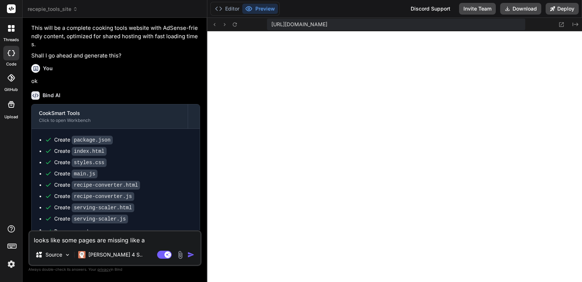
type textarea "x"
type textarea "looks like some pages are missing like abo"
type textarea "x"
type textarea "looks like some pages are missing like abot"
type textarea "x"
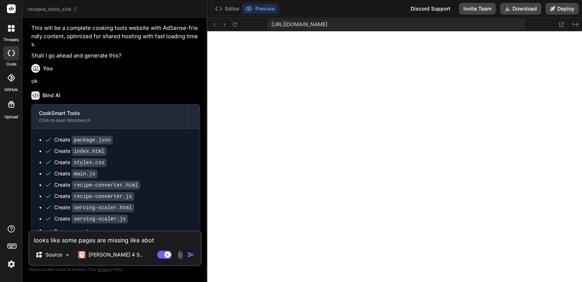
type textarea "looks like some pages are missing like abo"
type textarea "x"
type textarea "looks like some pages are missing like abou"
type textarea "x"
type textarea "looks like some pages are missing like about"
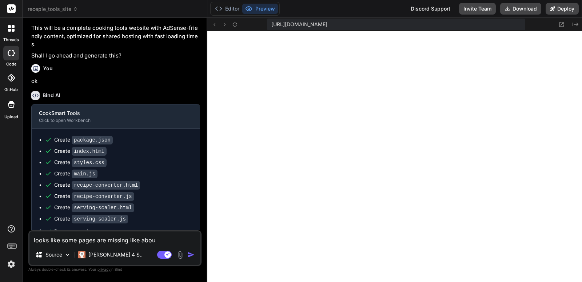
type textarea "x"
type textarea "looks like some pages are missing like about"
type textarea "x"
type textarea "looks like some pages are missing like about c"
type textarea "x"
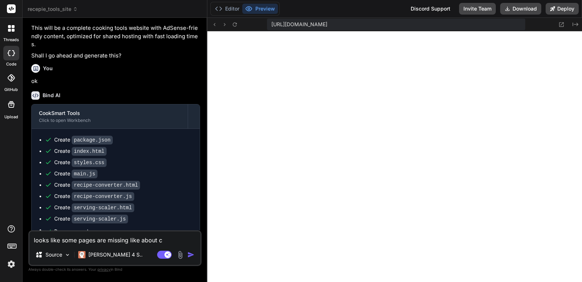
type textarea "looks like some pages are missing like about co"
type textarea "x"
type textarea "looks like some pages are missing like about con"
type textarea "x"
type textarea "looks like some pages are missing like about cont"
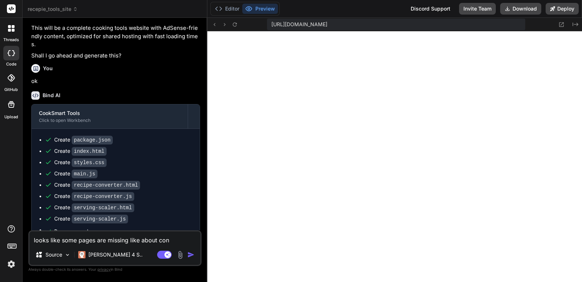
type textarea "x"
type textarea "looks like some pages are missing like about conta"
type textarea "x"
type textarea "looks like some pages are missing like about contac"
type textarea "x"
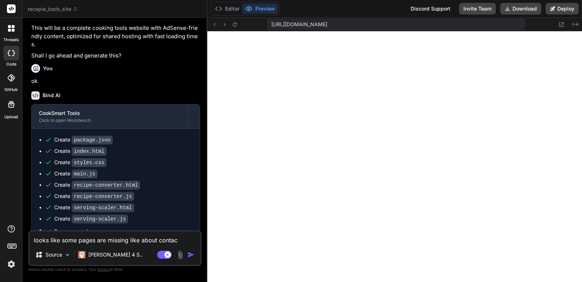
type textarea "looks like some pages are missing like about contact"
type textarea "x"
type textarea "looks like some pages are missing like about contact"
type textarea "x"
type textarea "looks like some pages are missing like about contact a"
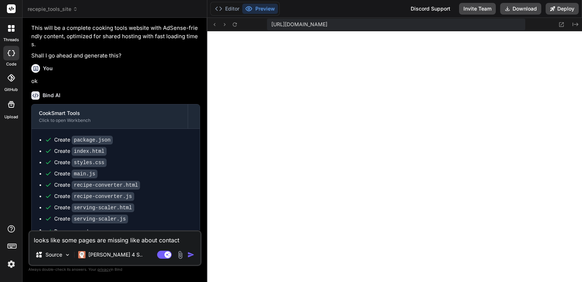
type textarea "x"
type textarea "looks like some pages are missing like about contact an"
type textarea "x"
type textarea "looks like some pages are missing like about contact and"
type textarea "x"
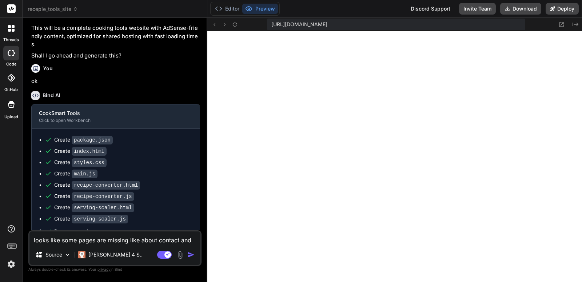
type textarea "looks like some pages are missing like about contact and"
type textarea "x"
type textarea "looks like some pages are missing like about contact and s"
type textarea "x"
type textarea "looks like some pages are missing like about contact and se"
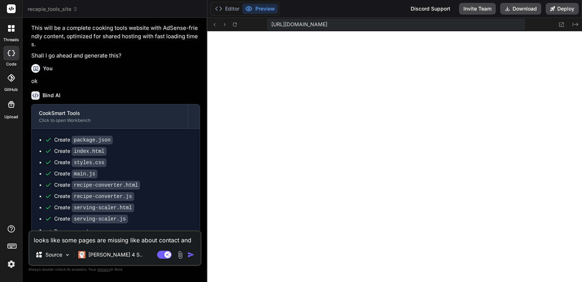
type textarea "x"
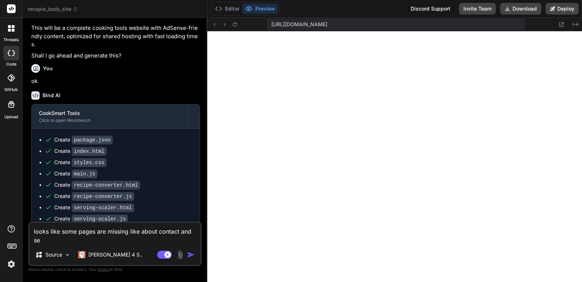
type textarea "looks like some pages are missing like about contact and s"
type textarea "x"
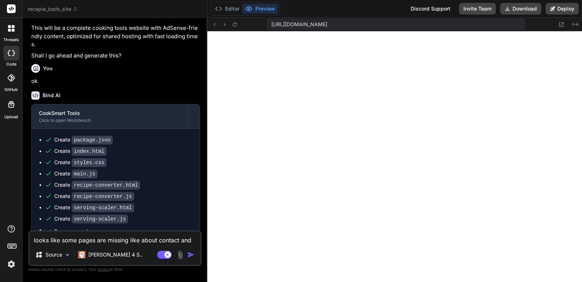
type textarea "looks like some pages are missing like about contact and so"
type textarea "x"
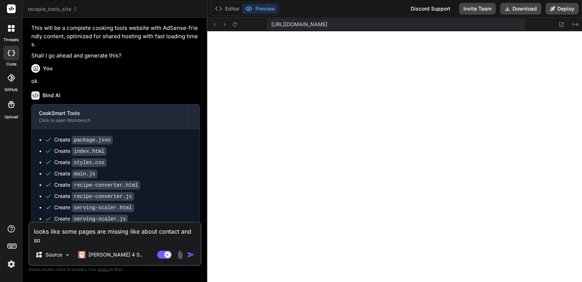
type textarea "looks like some pages are missing like about contact and som"
type textarea "x"
type textarea "looks like some pages are missing like about contact and some"
type textarea "x"
type textarea "looks like some pages are missing like about contact and some"
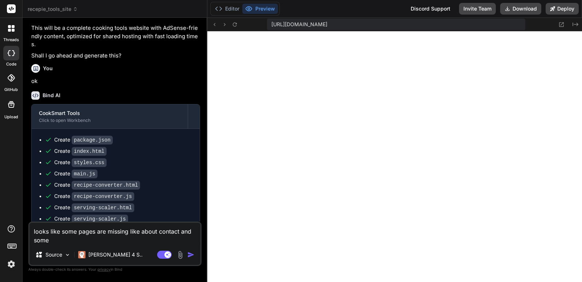
type textarea "x"
type textarea "looks like some pages are missing like about contact and some r"
type textarea "x"
type textarea "looks like some pages are missing like about contact and some re"
type textarea "x"
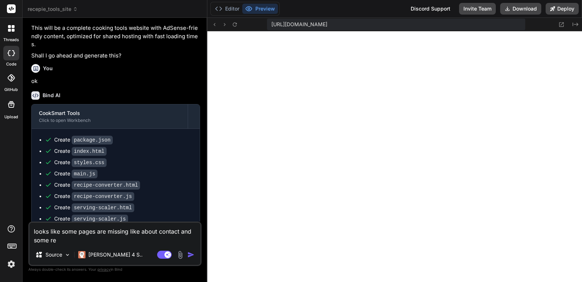
type textarea "looks like some pages are missing like about contact and some r"
type textarea "x"
type textarea "looks like some pages are missing like about contact and some"
type textarea "x"
type textarea "looks like some pages are missing like about contact and some t"
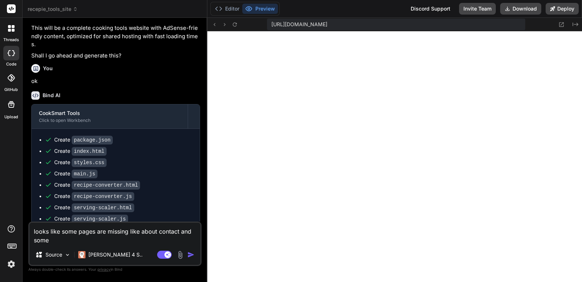
type textarea "x"
type textarea "looks like some pages are missing like about contact and some to"
type textarea "x"
type textarea "looks like some pages are missing like about contact and some too"
type textarea "x"
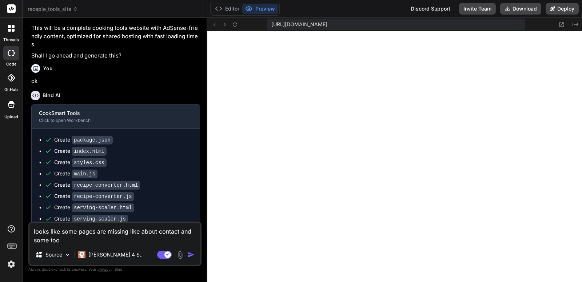
type textarea "looks like some pages are missing like about contact and some tool"
type textarea "x"
type textarea "looks like some pages are missing like about contact and some tools"
type textarea "x"
type textarea "looks like some pages are missing like about contact and some tools"
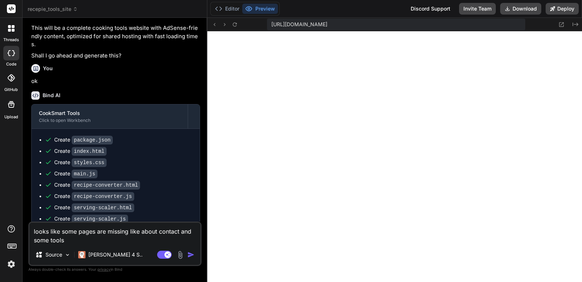
type textarea "x"
type textarea "looks like some pages are missing like about contact and some tools p"
type textarea "x"
type textarea "looks like some pages are missing like about contact and some tools pa"
type textarea "x"
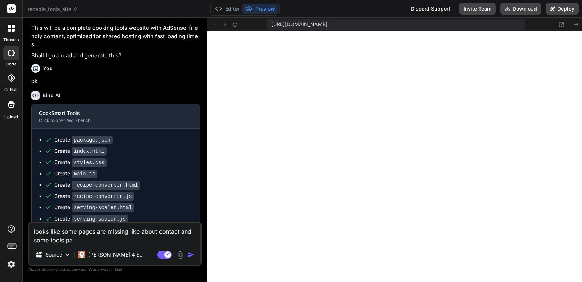
type textarea "looks like some pages are missing like about contact and some tools pag"
type textarea "x"
type textarea "looks like some pages are missing like about contact and some tools page"
type textarea "x"
type textarea "looks like some pages are missing like about contact and some tools page."
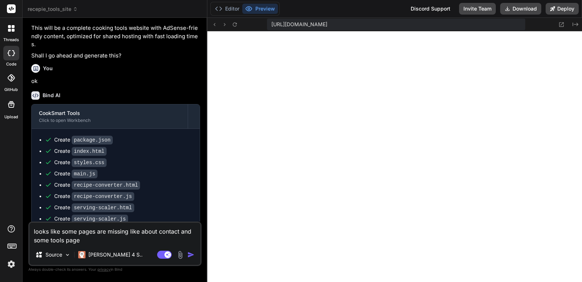
type textarea "x"
type textarea "looks like some pages are missing like about contact and some tools page."
type textarea "x"
type textarea "looks like some pages are missing like about contact and some tools page. c"
type textarea "x"
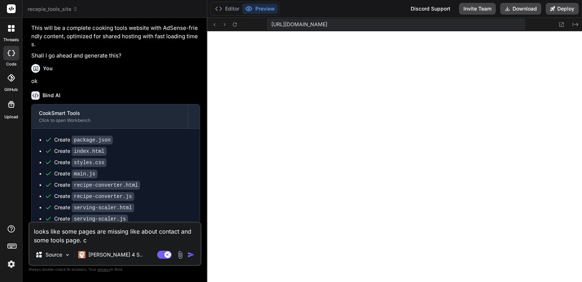
type textarea "looks like some pages are missing like about contact and some tools page. ch"
type textarea "x"
type textarea "looks like some pages are missing like about contact and some tools page. che"
type textarea "x"
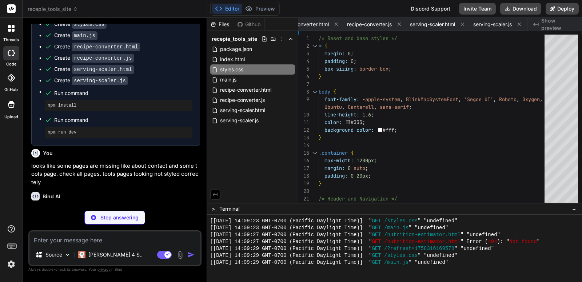
scroll to position [0, 94]
click at [116, 182] on p "looks like some pages are missing like about contact and some tools page. check…" at bounding box center [115, 174] width 169 height 25
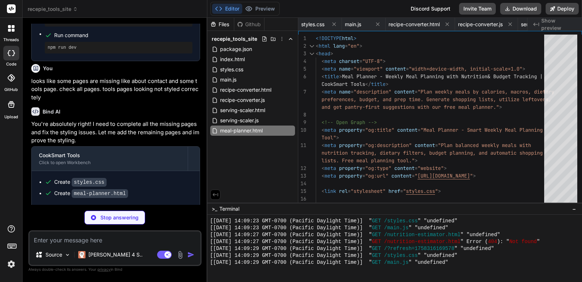
scroll to position [0, 270]
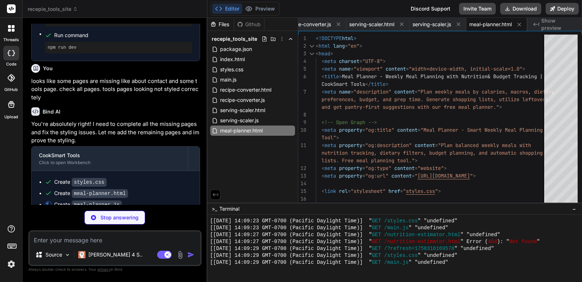
click at [177, 193] on div "Create meal-planner.html" at bounding box center [119, 193] width 148 height 8
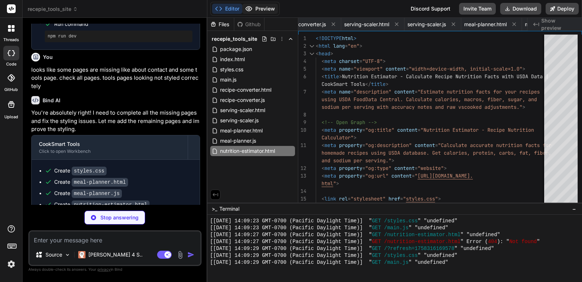
scroll to position [0, 398]
click at [152, 183] on div "Create meal-planner.html" at bounding box center [119, 182] width 148 height 8
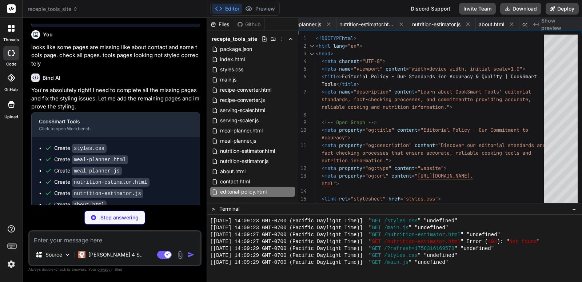
scroll to position [0, 624]
click at [172, 186] on ul "Create styles.css Create meal-planner.html Create meal-planner.js Create nutrit…" at bounding box center [115, 193] width 153 height 98
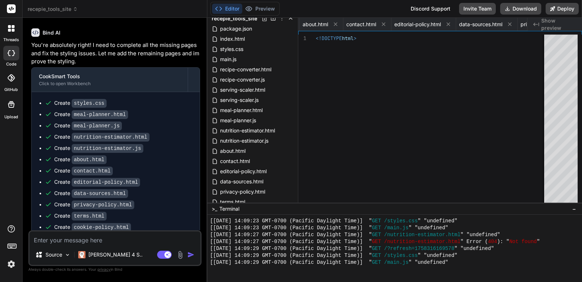
scroll to position [0, 915]
click at [150, 191] on div "Create data-sources.html" at bounding box center [119, 193] width 148 height 8
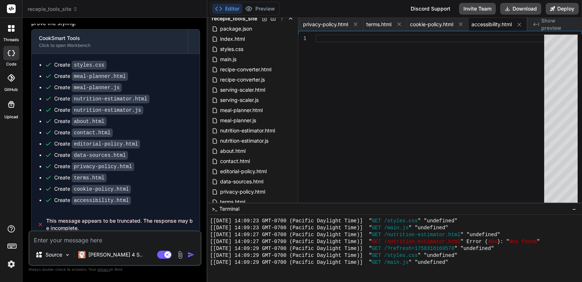
scroll to position [860, 0]
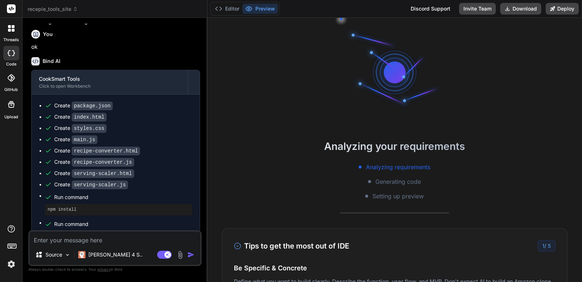
scroll to position [547, 0]
click at [172, 146] on div "Create recipe-converter.html" at bounding box center [119, 150] width 148 height 8
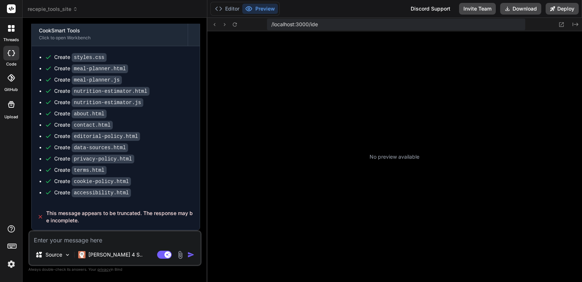
scroll to position [90, 0]
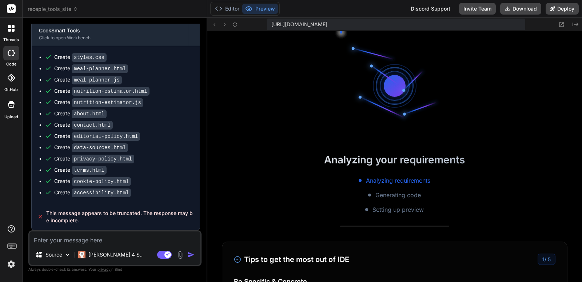
type textarea "x"
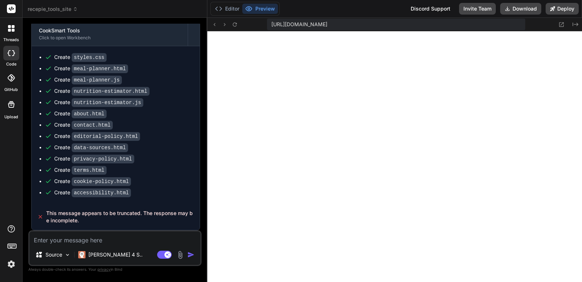
scroll to position [677, 0]
click at [235, 24] on icon at bounding box center [235, 24] width 6 height 6
click at [237, 24] on icon at bounding box center [235, 24] width 6 height 6
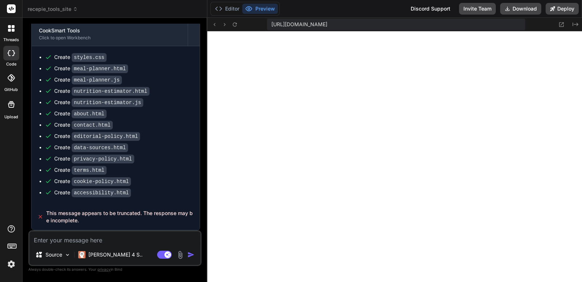
click at [136, 236] on textarea at bounding box center [114, 237] width 171 height 13
type textarea "r"
type textarea "x"
type textarea "re"
type textarea "x"
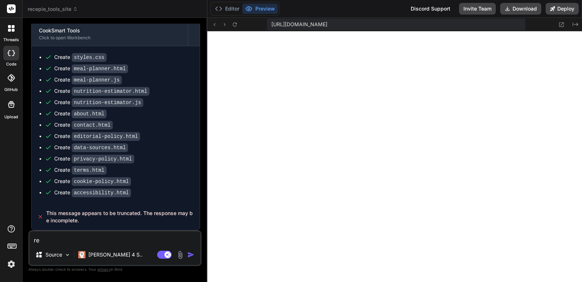
type textarea "rem"
type textarea "x"
type textarea "remvo"
type textarea "x"
type textarea "remvoe"
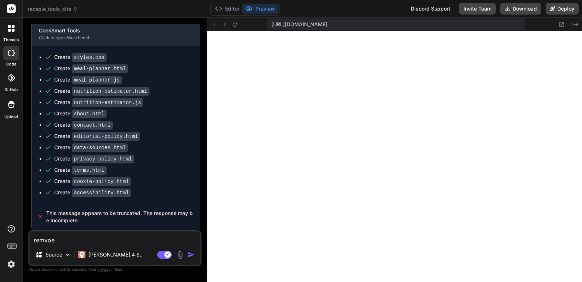
type textarea "x"
type textarea "remvoe"
type textarea "x"
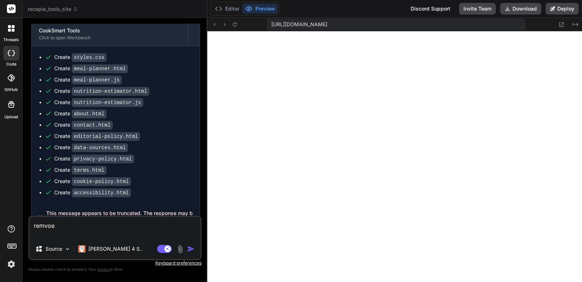
paste textarea "Accessibility"
type textarea "remvoe Accessibility"
type textarea "x"
type textarea "remvoe Accessibility"
click at [92, 229] on textarea "remvoe Accessibility" at bounding box center [114, 223] width 171 height 31
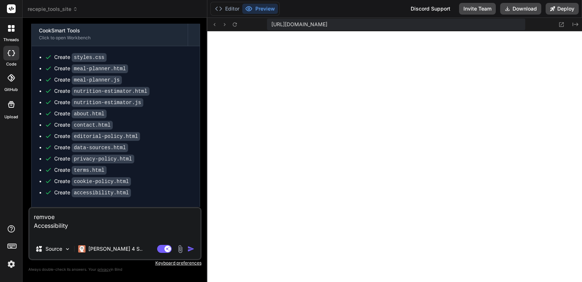
type textarea "x"
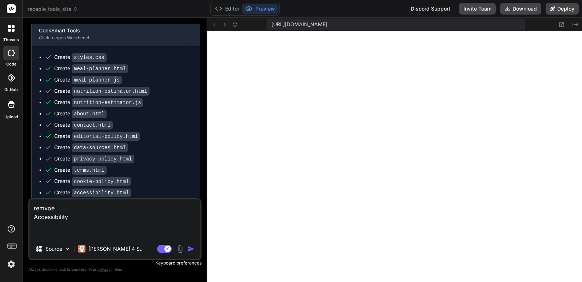
paste textarea "Disclosures Advertising & Affiliates"
type textarea "remvoe Accessibility Disclosures Advertising & Affiliates"
type textarea "x"
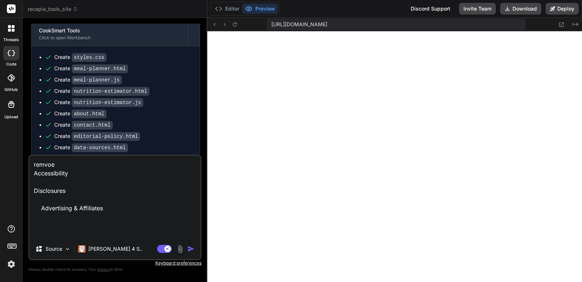
type textarea "remvoe Accessibility Disclosures Advertising & Affiliates"
click at [366, 84] on div at bounding box center [394, 156] width 374 height 250
click at [190, 248] on img "button" at bounding box center [190, 248] width 7 height 7
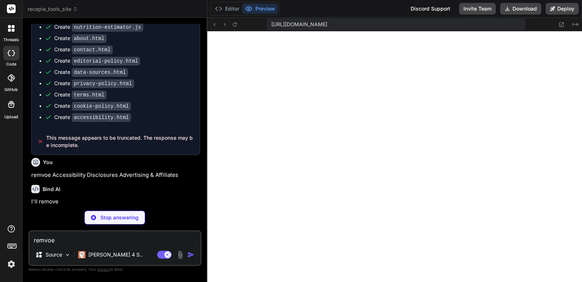
scroll to position [928, 0]
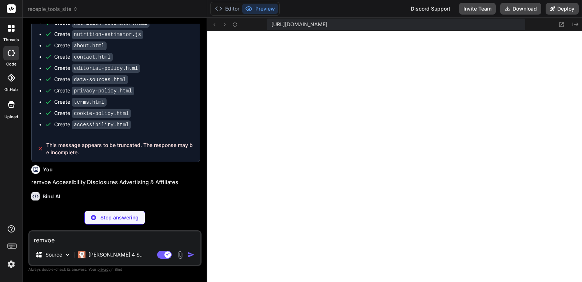
click at [166, 184] on p "remvoe Accessibility Disclosures Advertising & Affiliates" at bounding box center [115, 182] width 169 height 8
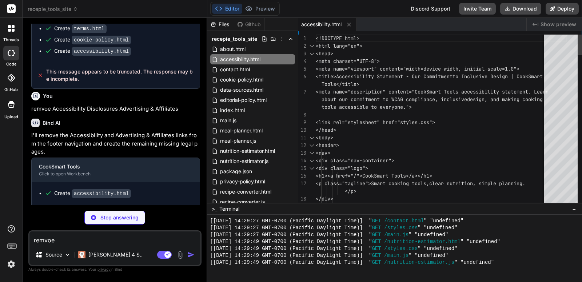
scroll to position [1002, 0]
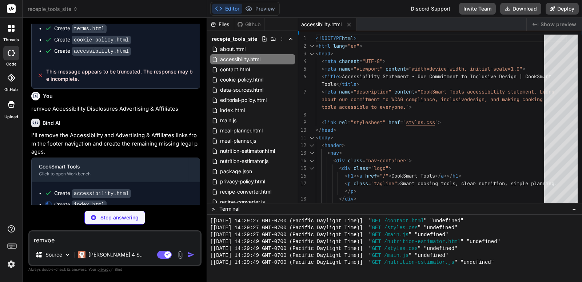
click at [172, 197] on div "Create accessibility.html" at bounding box center [119, 193] width 148 height 8
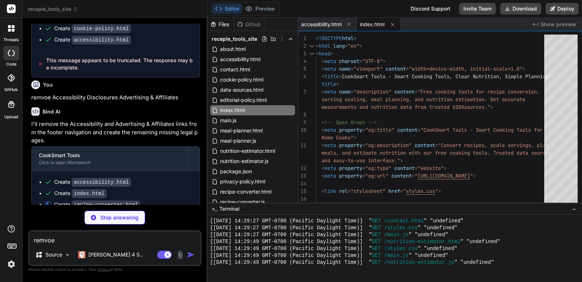
click at [173, 201] on div "Create recipe-converter.html" at bounding box center [119, 205] width 148 height 8
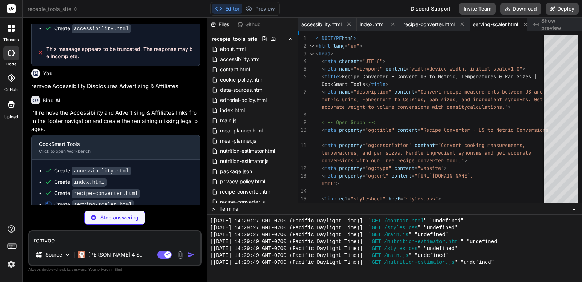
scroll to position [0, 9]
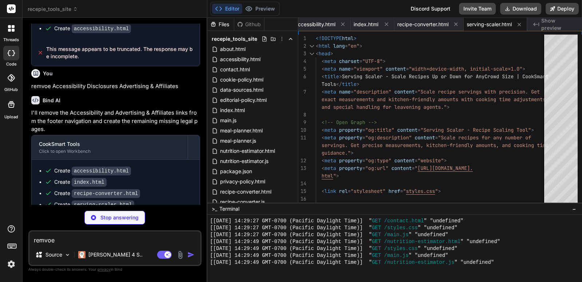
click at [173, 177] on ul "Create accessibility.html Create index.html Create recipe-converter.html Create…" at bounding box center [115, 193] width 153 height 53
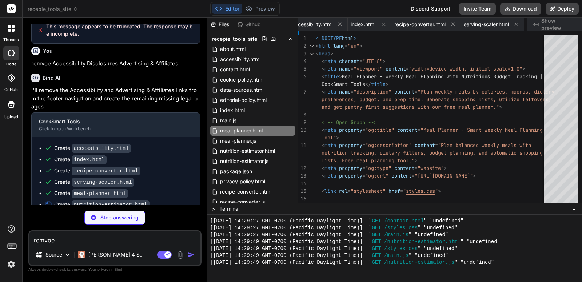
scroll to position [0, 71]
click at [177, 187] on ul "Create accessibility.html Create index.html Create recipe-converter.html Create…" at bounding box center [115, 176] width 153 height 64
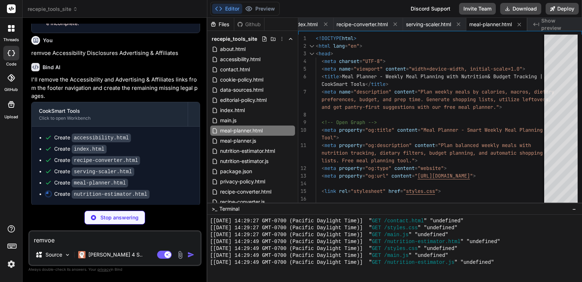
scroll to position [1058, 0]
click at [97, 241] on textarea "remvoe Accessibility Disclosures Advertising & Affiliates" at bounding box center [114, 237] width 171 height 13
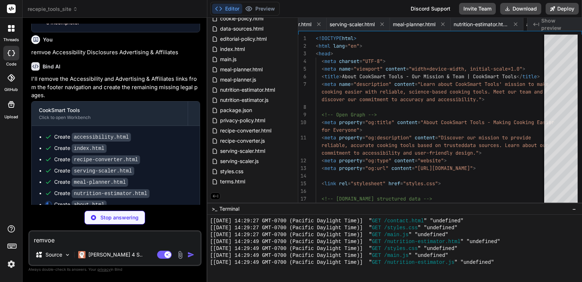
scroll to position [0, 187]
click at [160, 182] on div "Create meal-planner.html" at bounding box center [119, 182] width 148 height 8
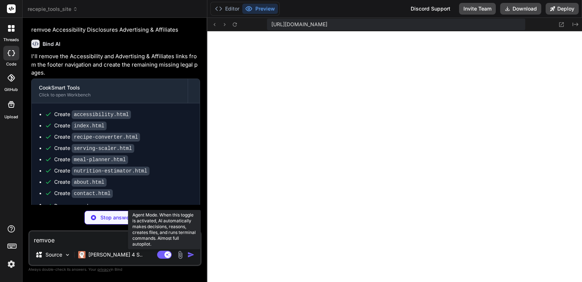
scroll to position [1160, 0]
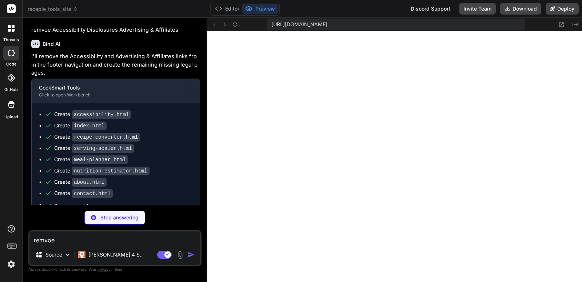
click at [187, 175] on ul "Create accessibility.html Create index.html Create recipe-converter.html Create…" at bounding box center [115, 167] width 153 height 113
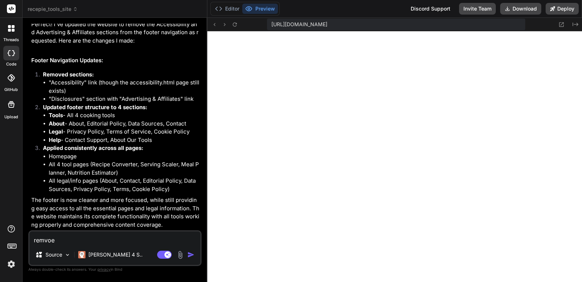
scroll to position [1250, 0]
click at [289, 30] on div "[URL][DOMAIN_NAME] Created with Pixso." at bounding box center [394, 24] width 374 height 13
click at [509, 9] on icon at bounding box center [507, 9] width 6 height 6
click at [49, 13] on header "recepie_tools_site Created with Pixso." at bounding box center [115, 9] width 185 height 18
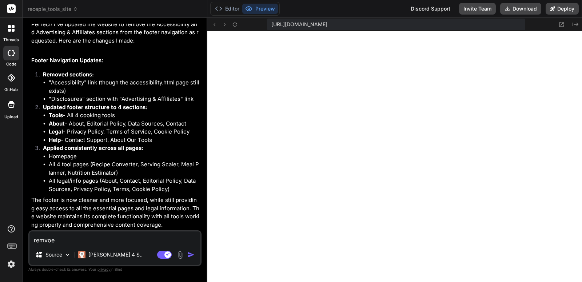
click at [50, 11] on span "recepie_tools_site" at bounding box center [53, 8] width 50 height 7
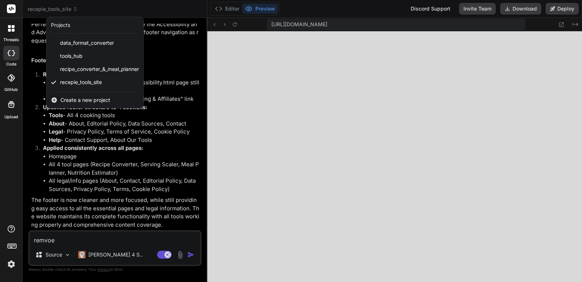
click at [55, 26] on div "Projects" at bounding box center [60, 24] width 19 height 7
click at [10, 116] on label "Upload" at bounding box center [11, 117] width 14 height 6
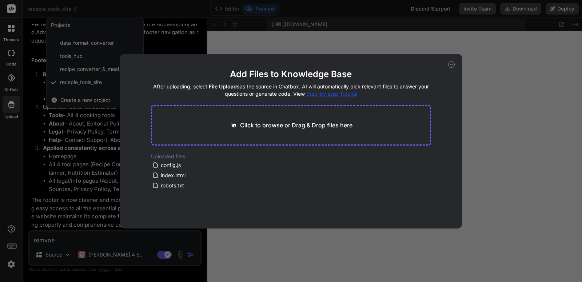
click at [10, 116] on div "Add Files to Knowledge Base After uploading, select File Uploads as the source …" at bounding box center [291, 141] width 582 height 282
type textarea "x"
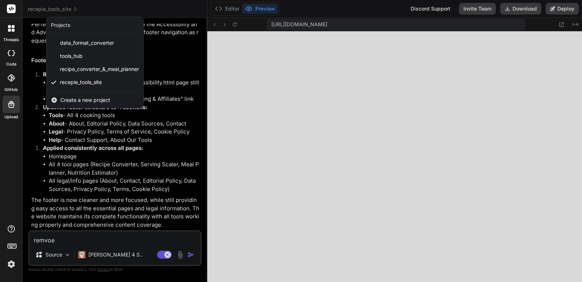
click at [1, 144] on div "threads code GitHub Upload" at bounding box center [11, 141] width 23 height 282
click at [113, 149] on div at bounding box center [291, 141] width 582 height 282
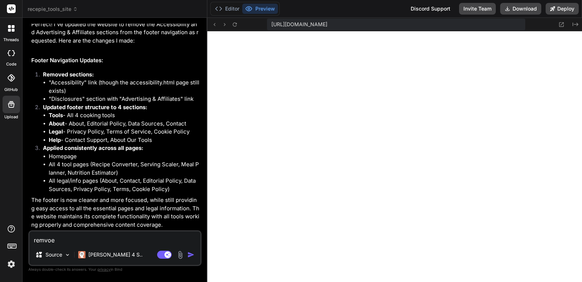
click at [5, 9] on div at bounding box center [11, 9] width 22 height 18
click at [11, 9] on icon at bounding box center [11, 9] width 5 height 4
click at [12, 35] on div at bounding box center [11, 28] width 15 height 15
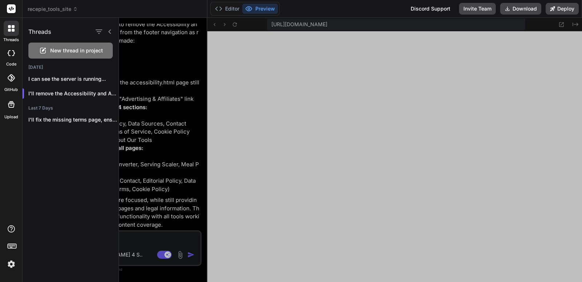
click at [12, 35] on div at bounding box center [11, 28] width 15 height 15
click at [12, 33] on div at bounding box center [11, 28] width 15 height 15
click at [0, 186] on div "threads code GitHub Upload" at bounding box center [11, 141] width 23 height 282
click at [174, 184] on div at bounding box center [350, 150] width 463 height 264
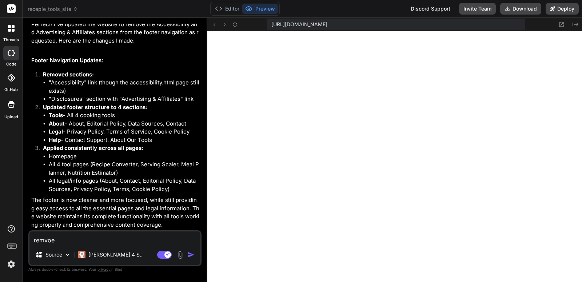
scroll to position [1478, 0]
